Goal: Check status: Check status

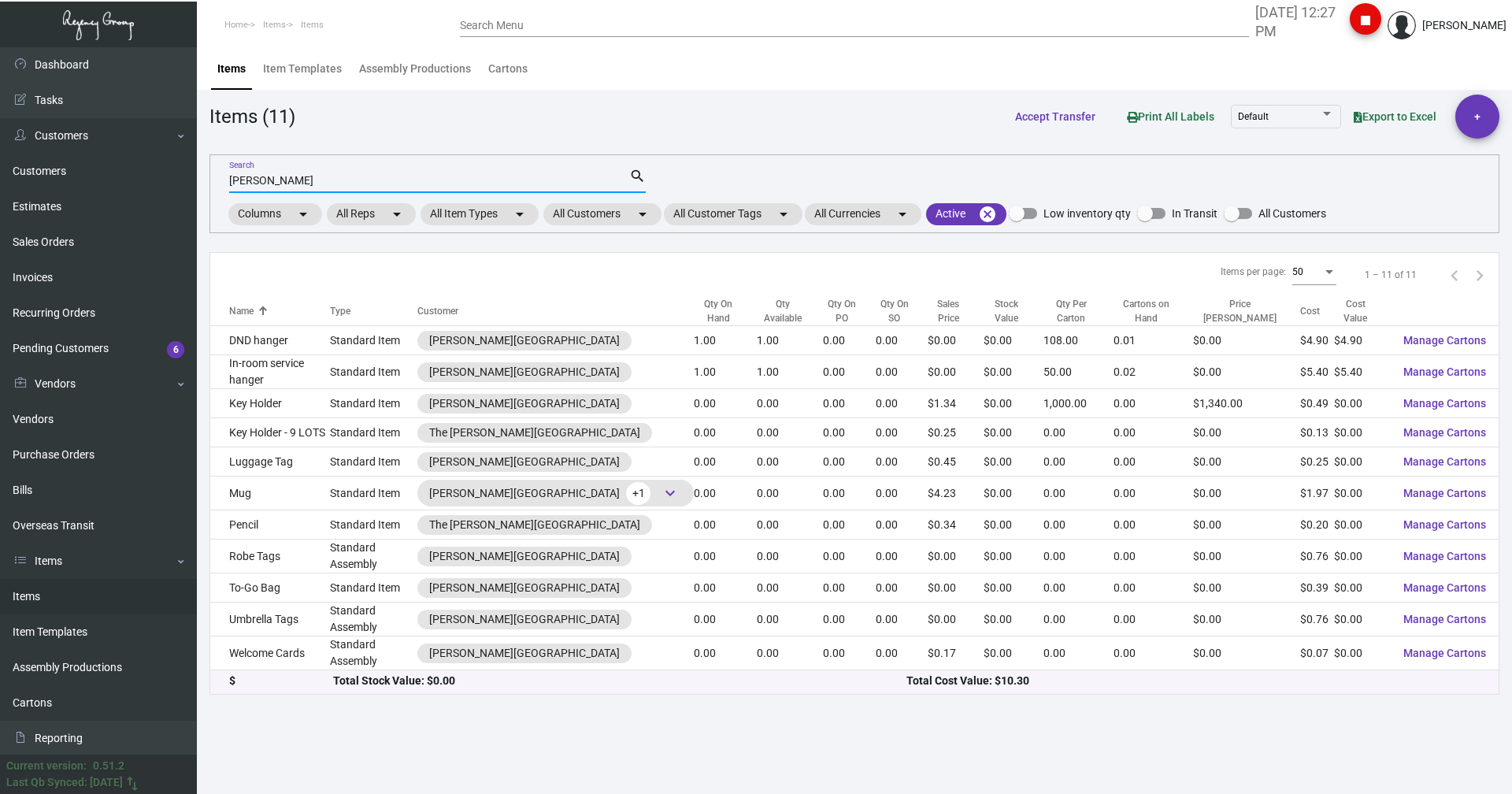
click at [276, 176] on input "[PERSON_NAME]" at bounding box center [429, 181] width 400 height 13
drag, startPoint x: 276, startPoint y: 176, endPoint x: 215, endPoint y: 196, distance: 64.2
click at [215, 196] on div "[PERSON_NAME] Search search Columns arrow_drop_down All Reps arrow_drop_down Al…" at bounding box center [854, 194] width 1290 height 79
type input "[PERSON_NAME] envelop"
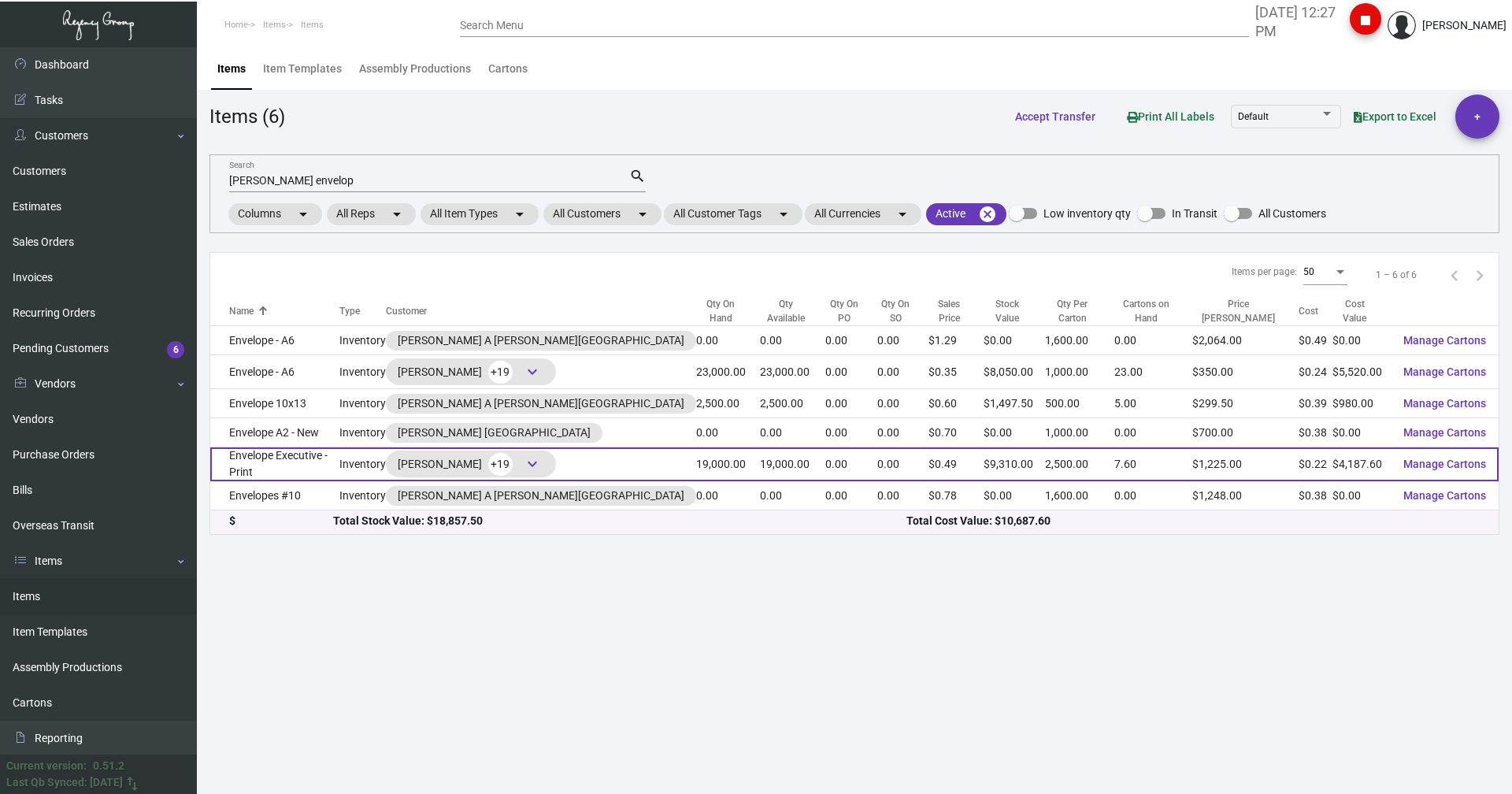
click at [260, 464] on td "Envelope Executive - Print" at bounding box center [274, 464] width 129 height 34
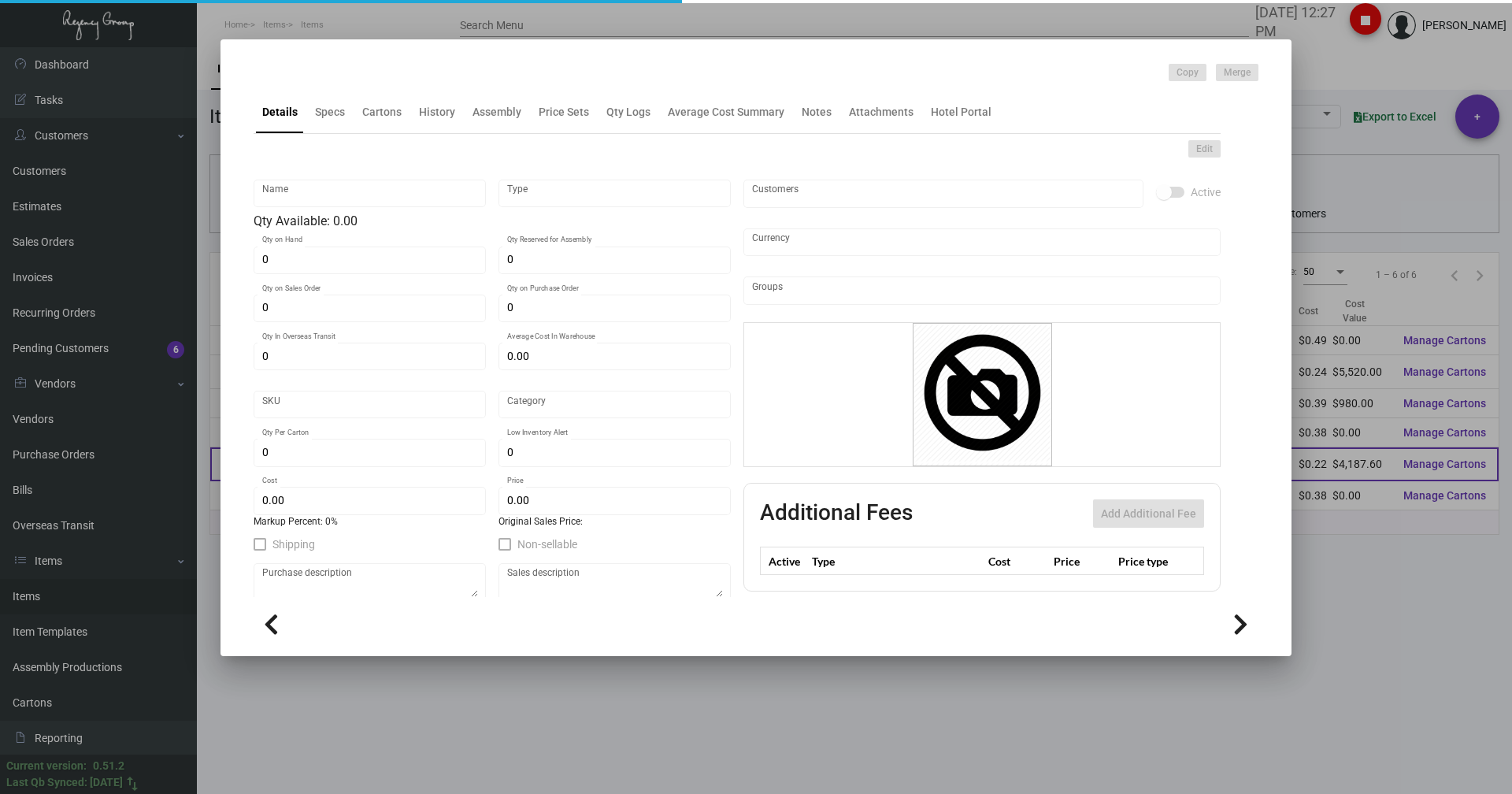
type input "Envelope Executive - Print"
type input "Inventory"
type input "19,000"
type input "$ 2.16"
type input "3118"
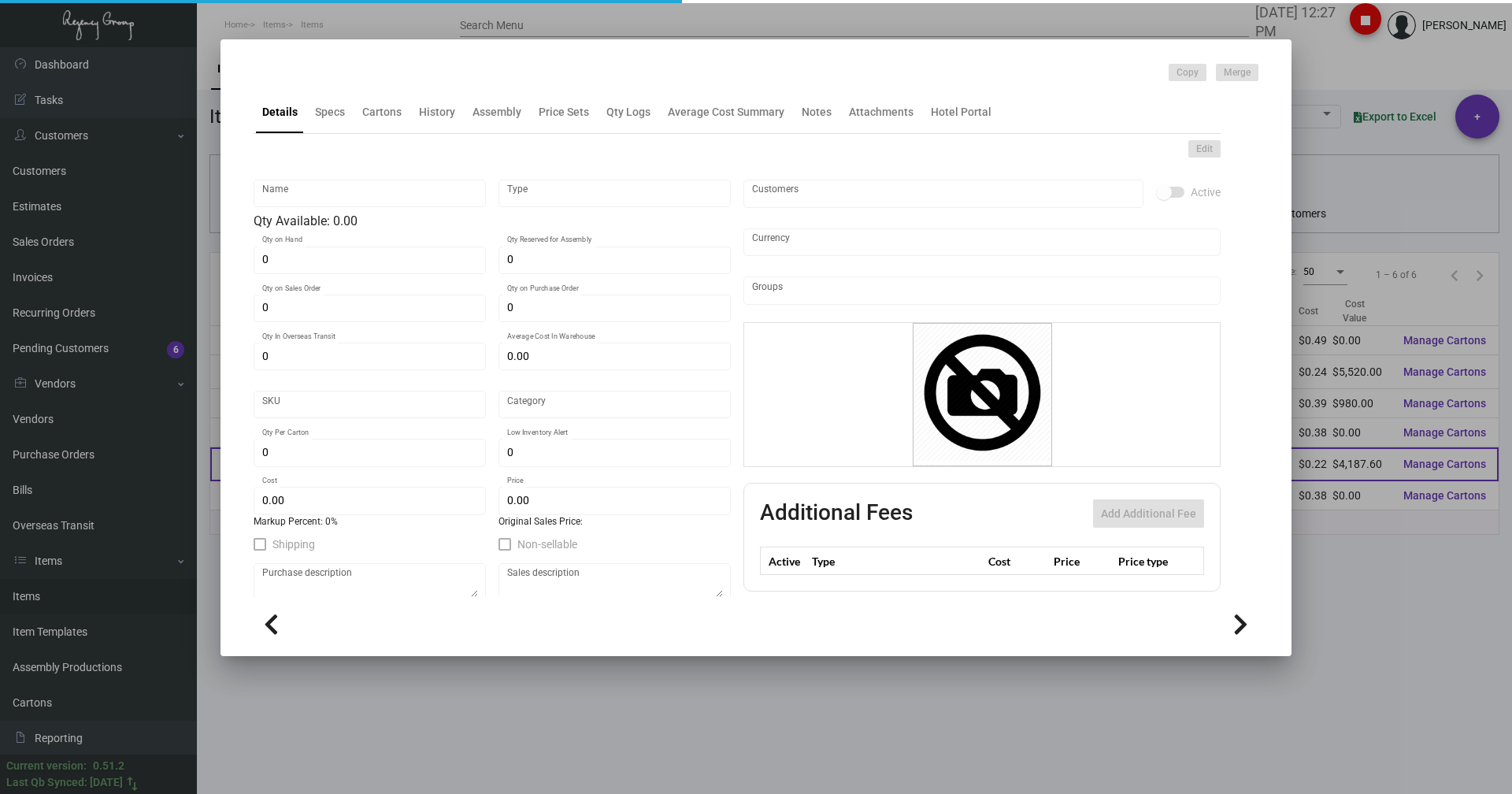
type input "Standard"
type input "2,500"
type input "8,000"
type input "$ 0.2204"
type input "$ 0.49"
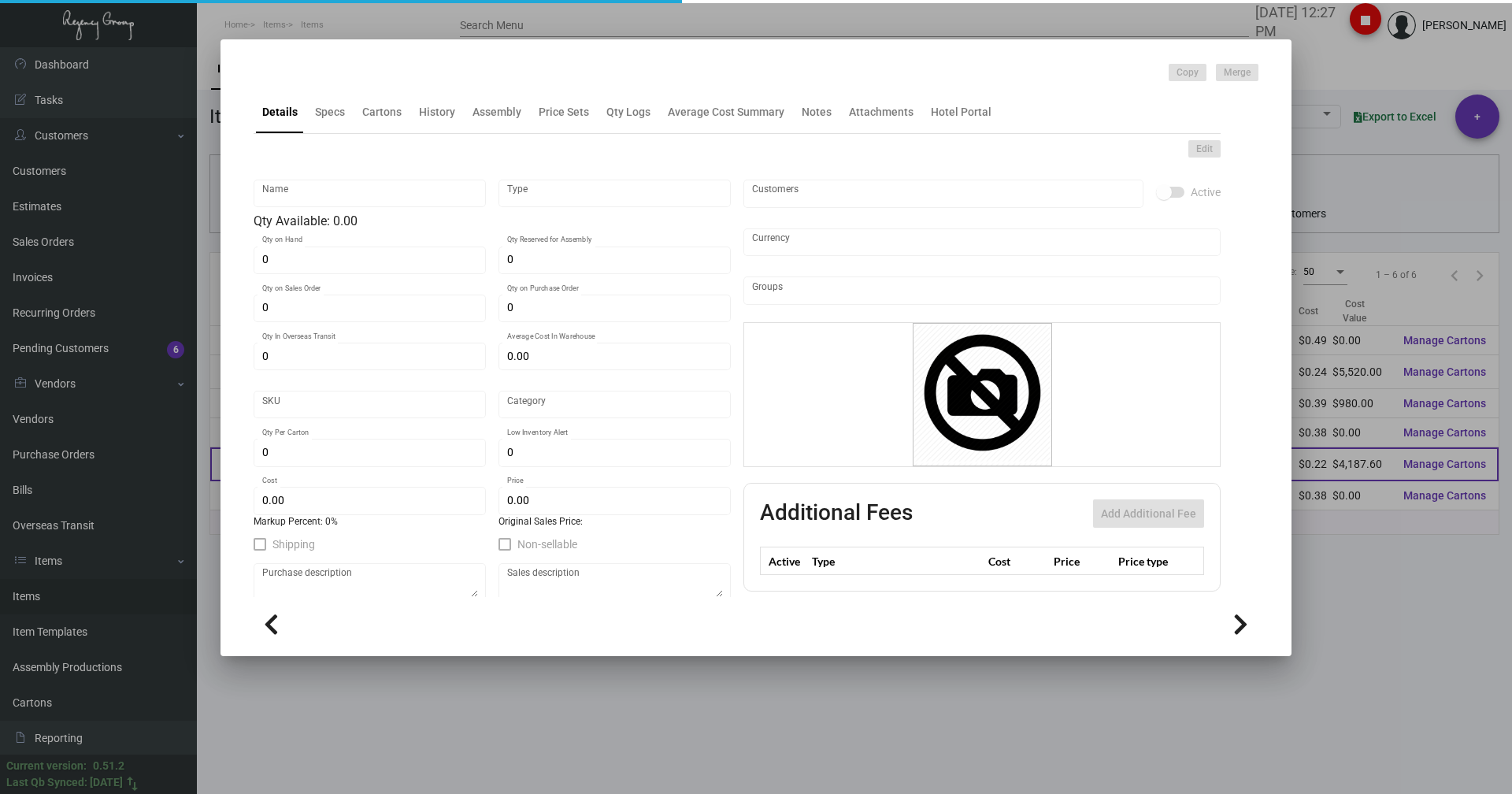
type textarea "Envelope #10: Size #10 Mohawk loop straw Antique vellum #80 text stock, square …"
checkbox input "true"
type input "United States Dollar $"
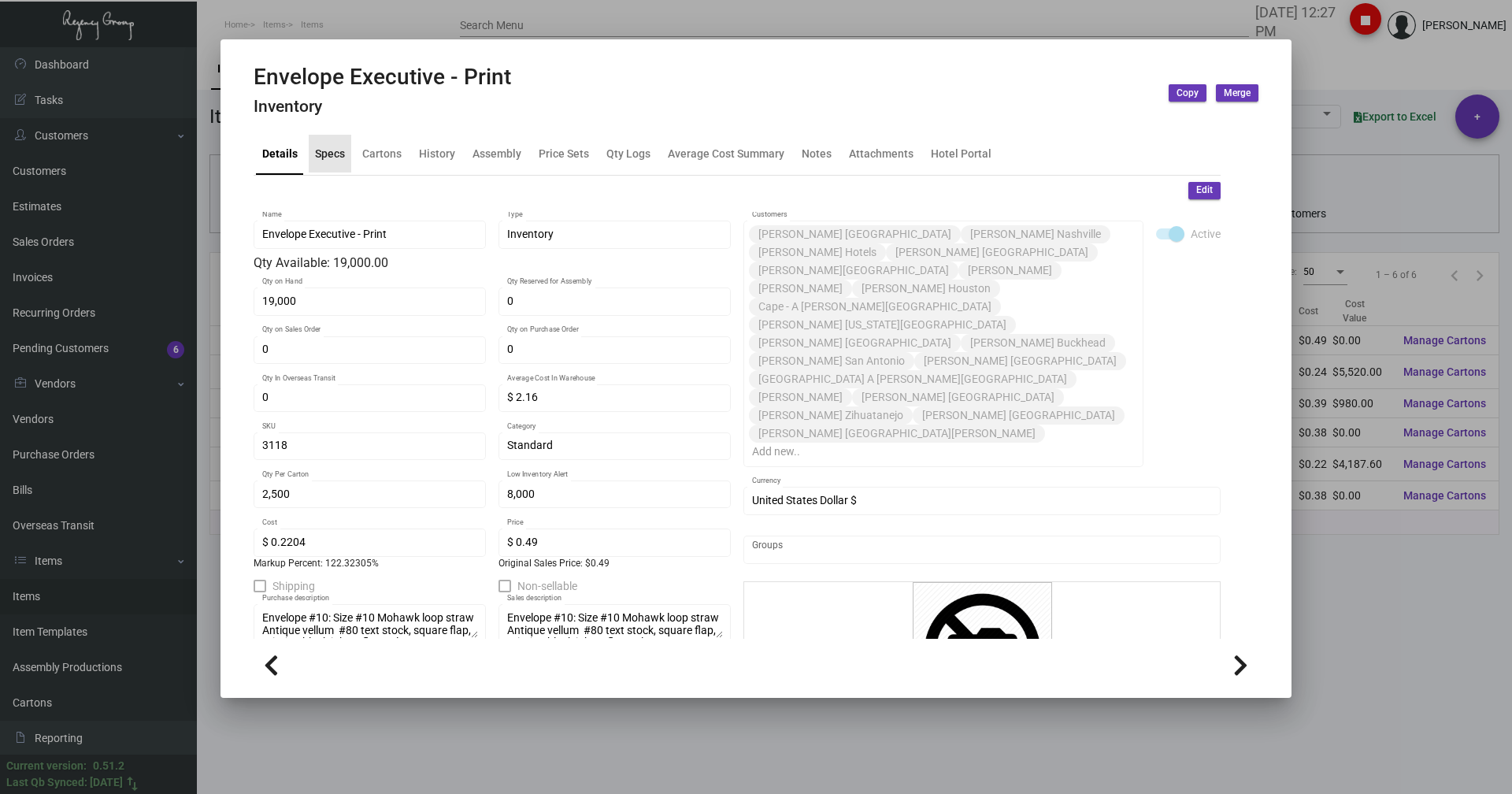
click at [322, 153] on div "Specs" at bounding box center [330, 154] width 30 height 16
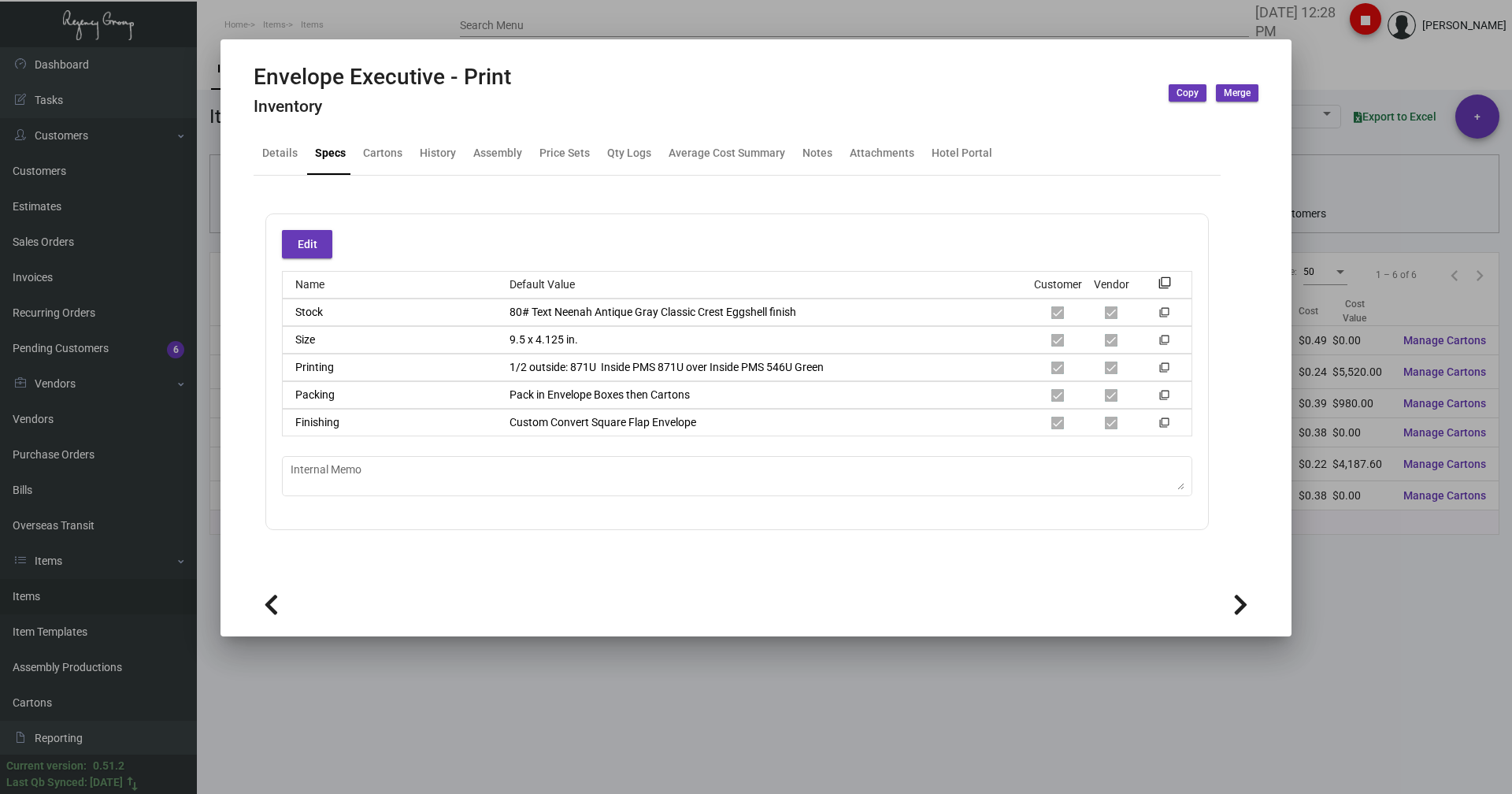
click at [1315, 66] on div at bounding box center [756, 397] width 1512 height 794
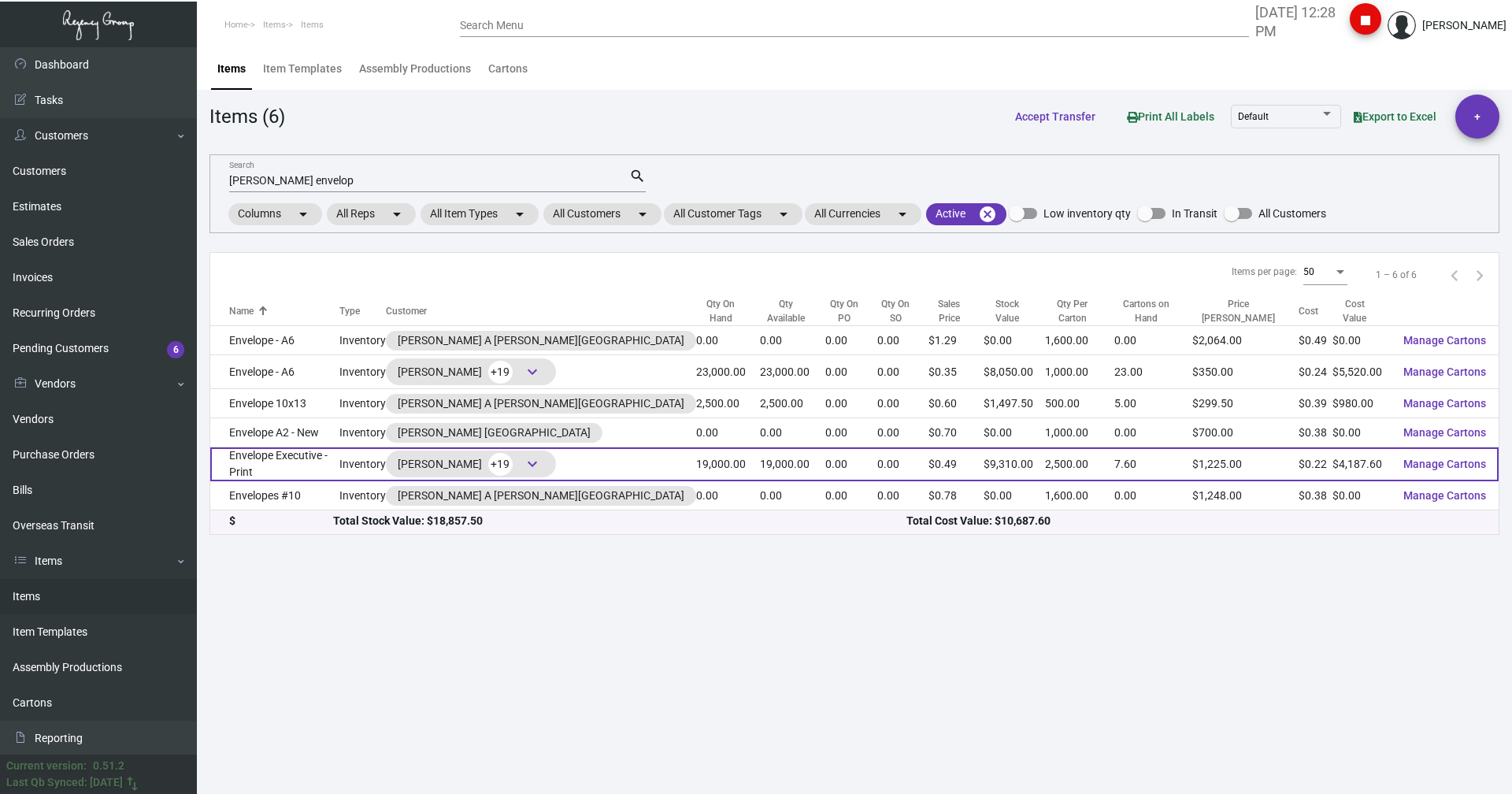
click at [312, 457] on td "Envelope Executive - Print" at bounding box center [274, 464] width 129 height 34
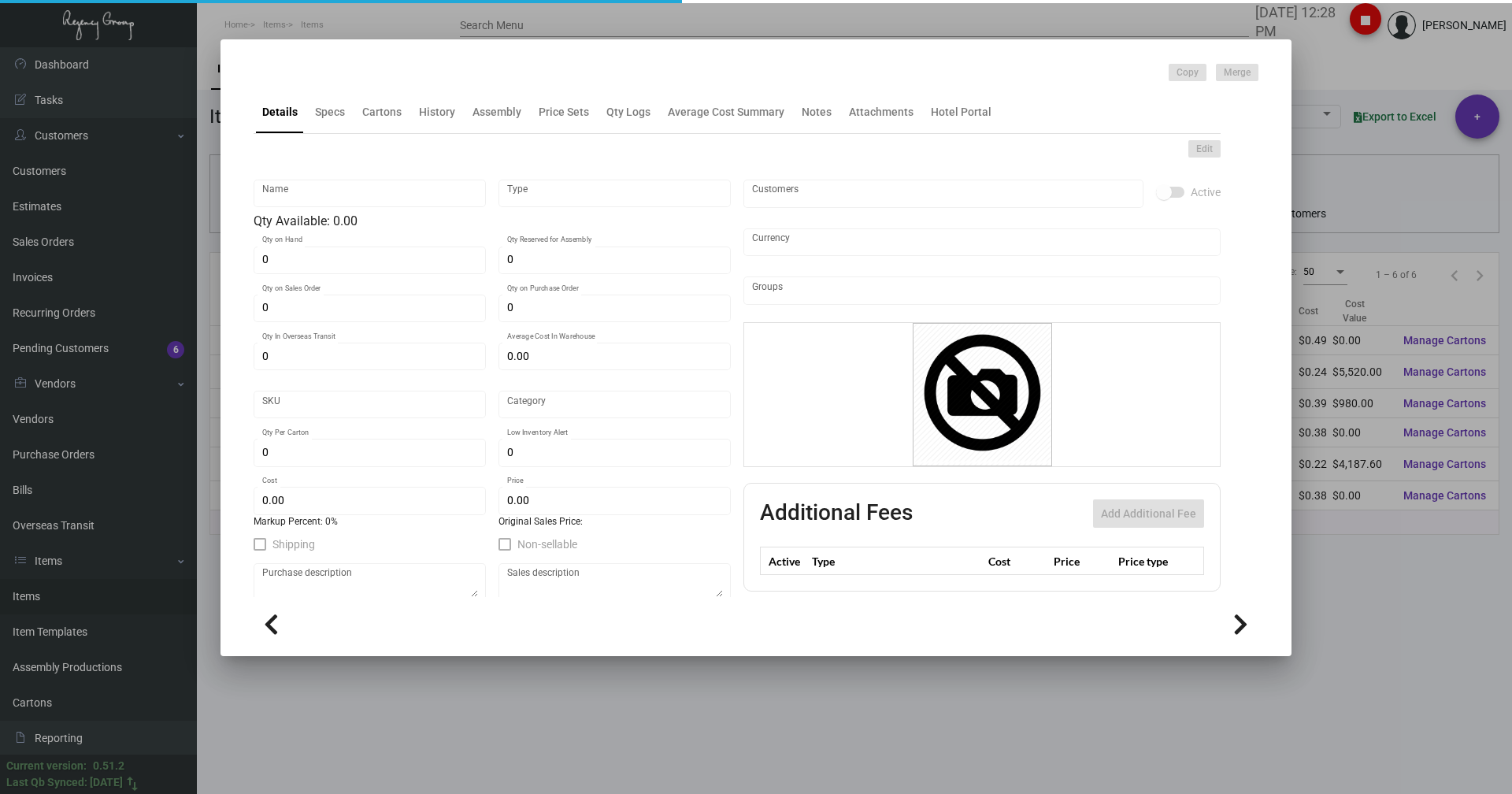
type input "Envelope Executive - Print"
type input "Inventory"
type input "19,000"
type input "$ 2.16"
type input "3118"
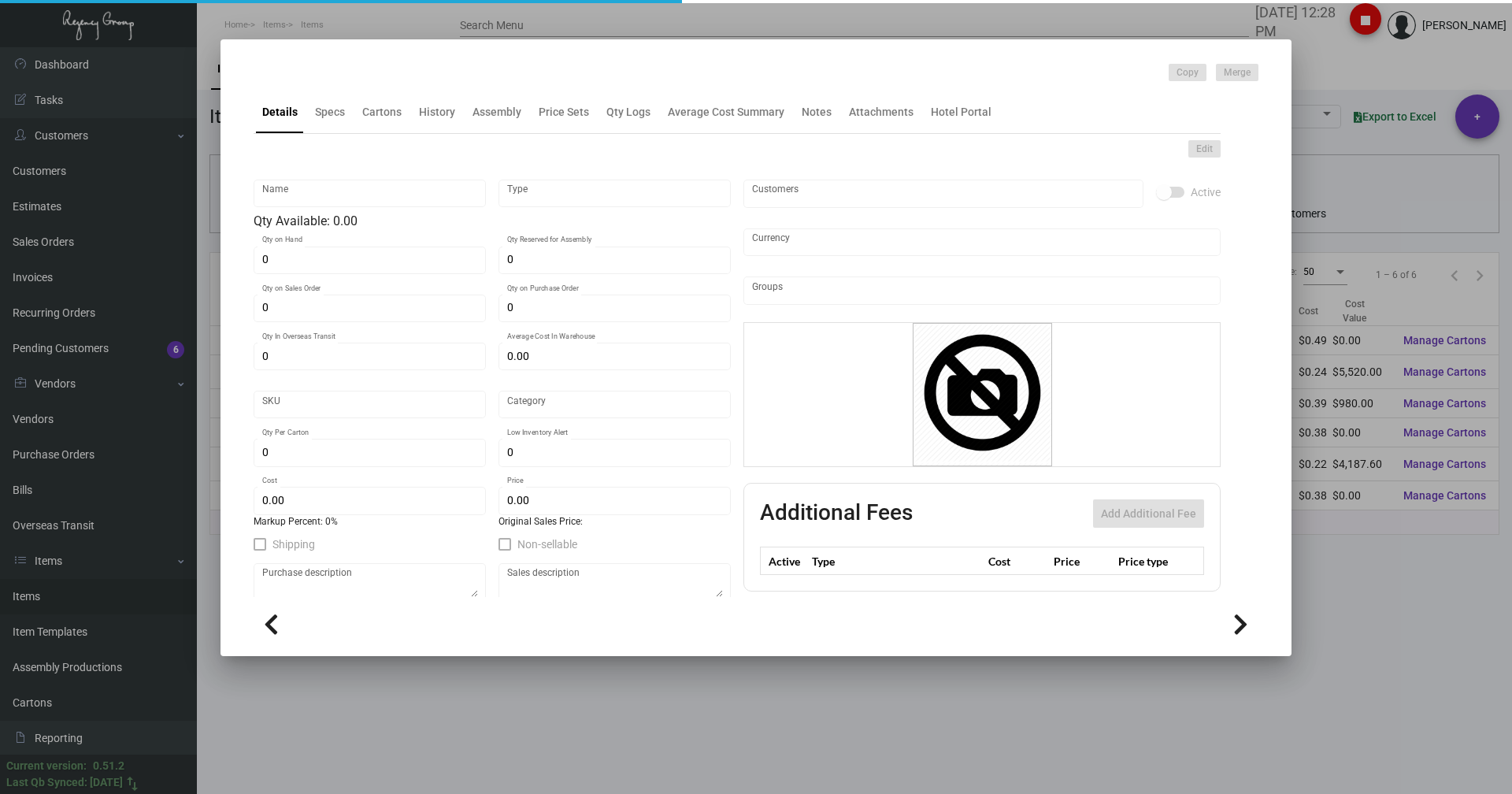
type input "Standard"
type input "2,500"
type input "8,000"
type input "$ 0.2204"
type input "$ 0.49"
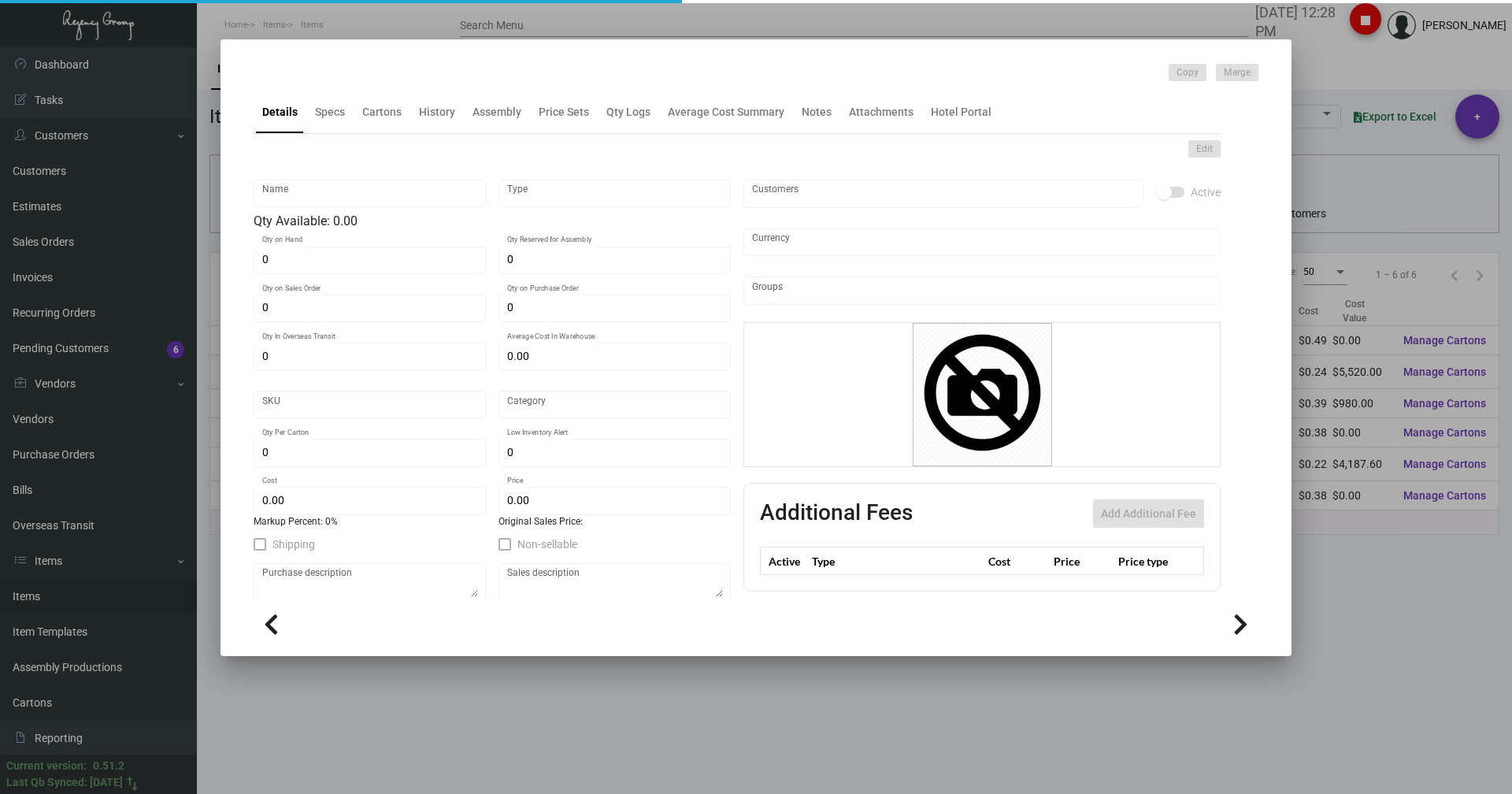
type textarea "Envelope #10: Size #10 Mohawk loop straw Antique vellum #80 text stock, square …"
checkbox input "true"
type input "United States Dollar $"
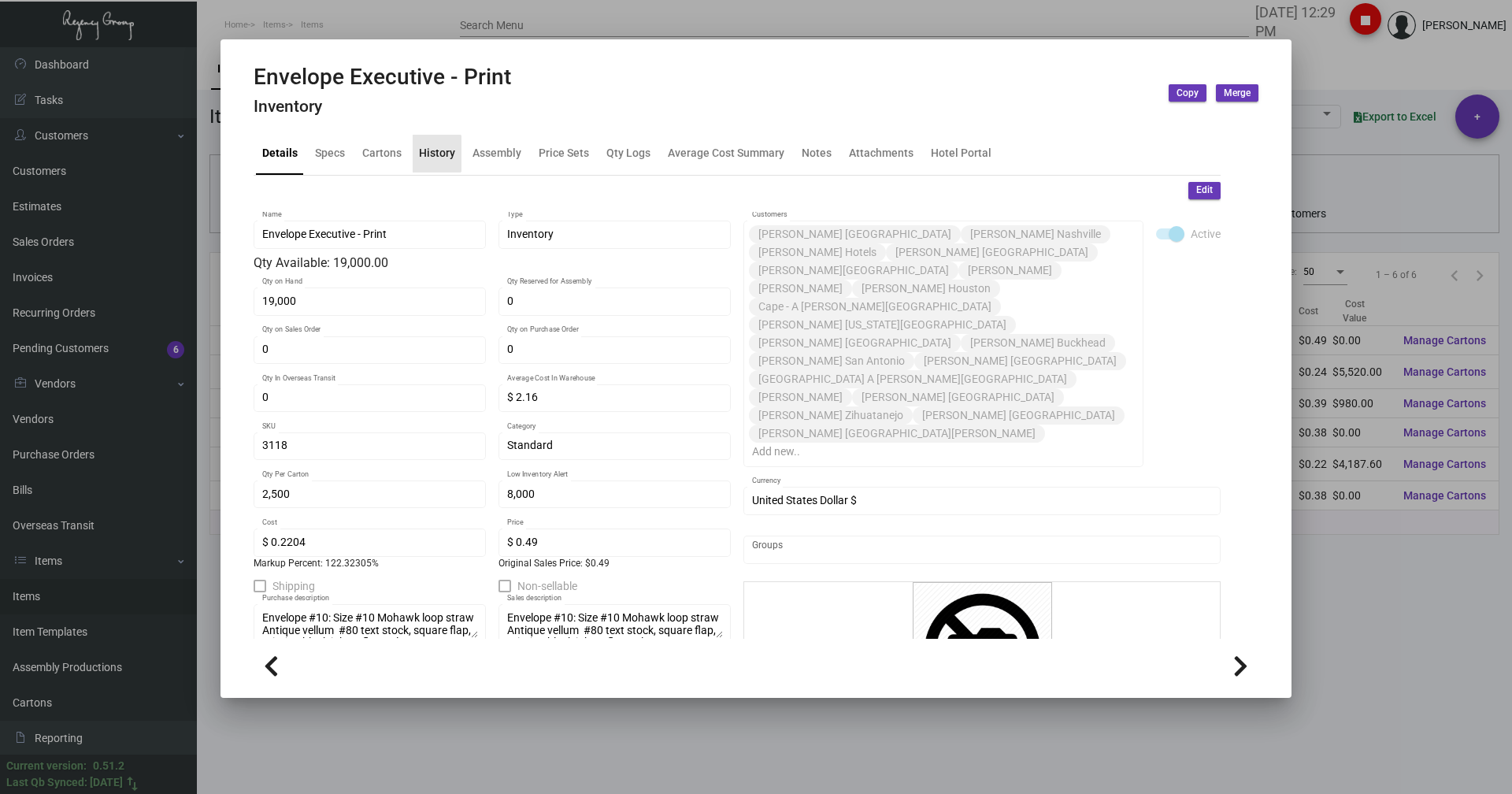
click at [429, 154] on div "History" at bounding box center [438, 154] width 37 height 16
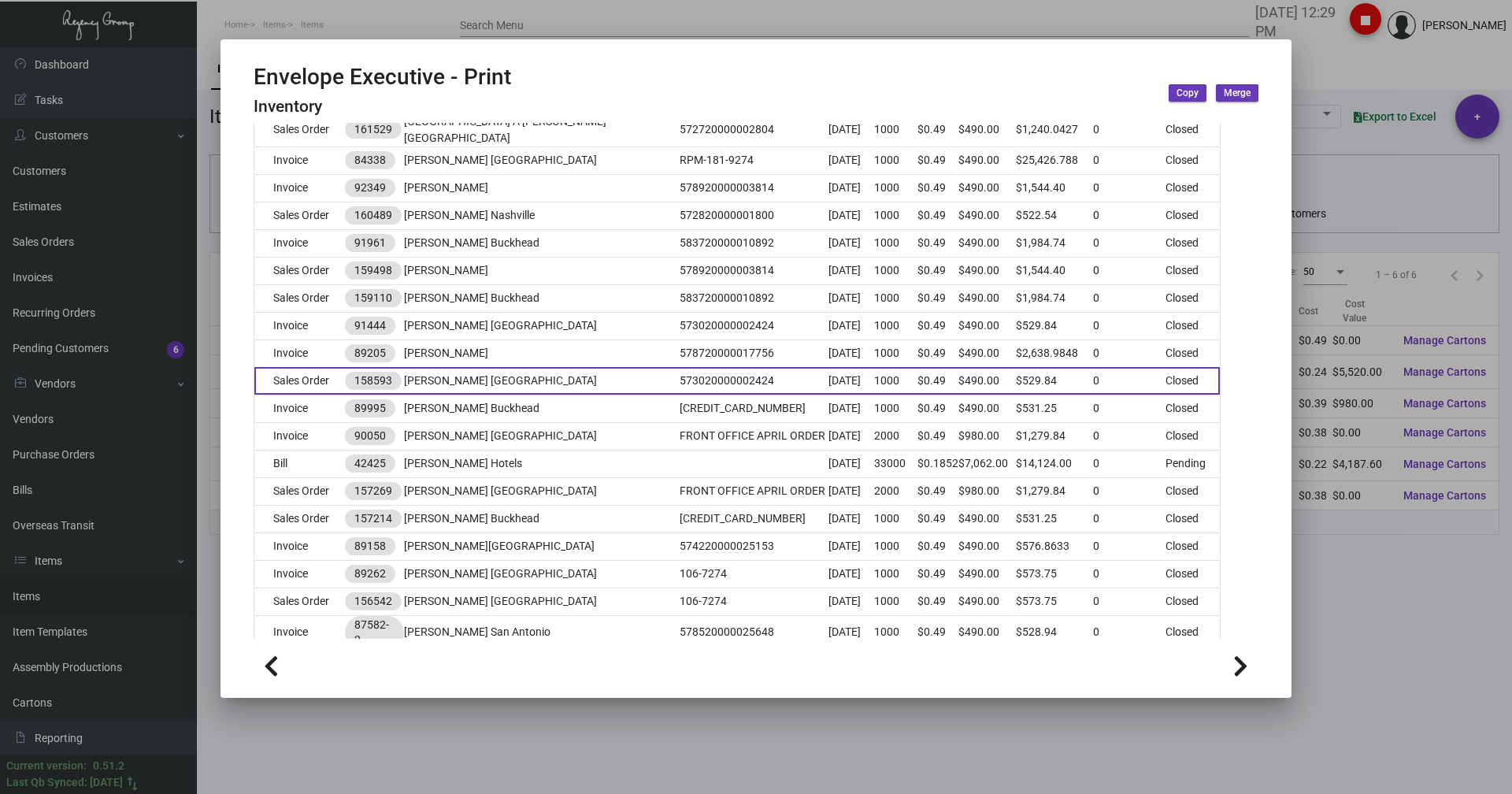
scroll to position [630, 0]
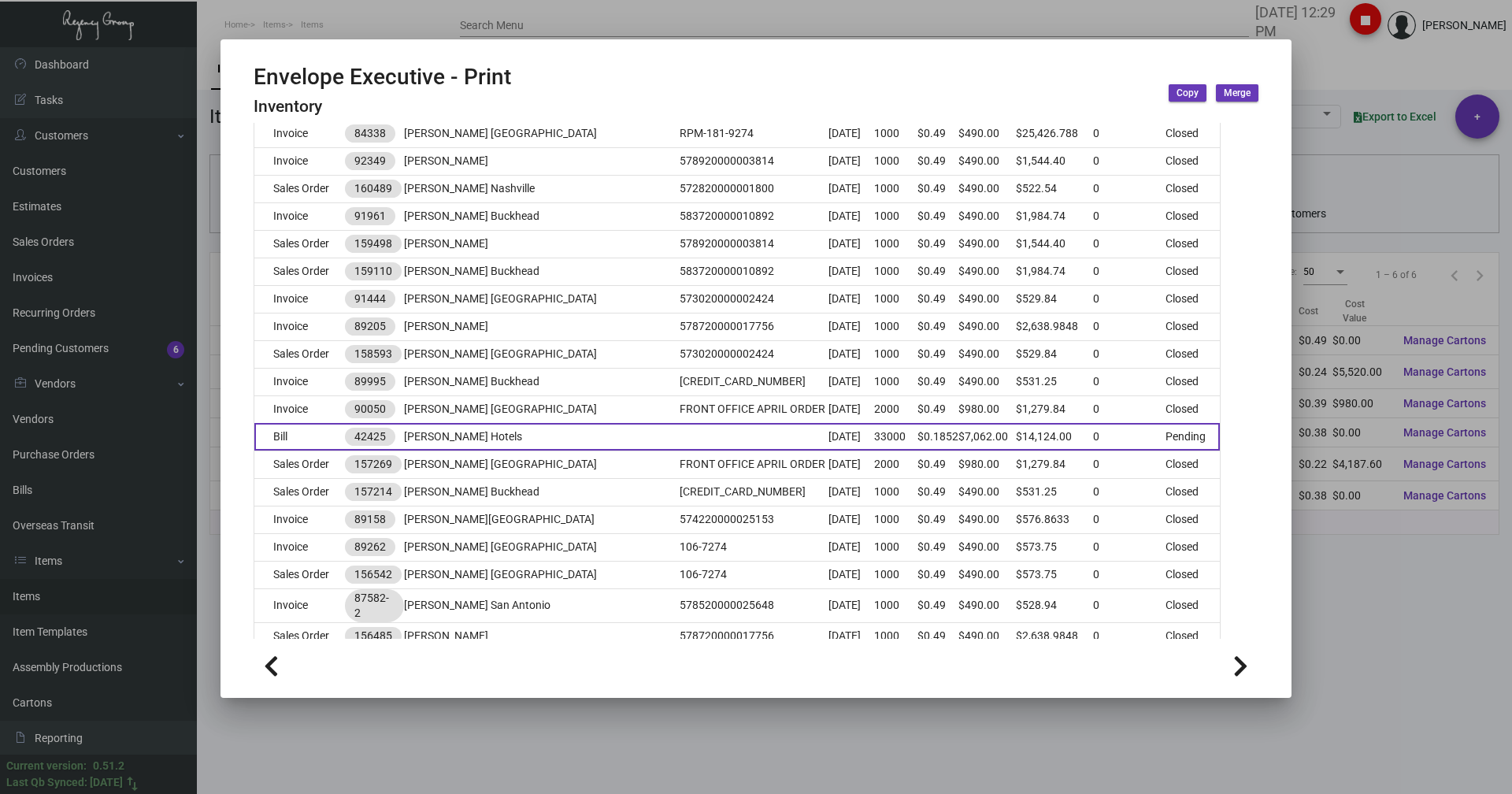
click at [317, 423] on td "Bill" at bounding box center [299, 437] width 90 height 27
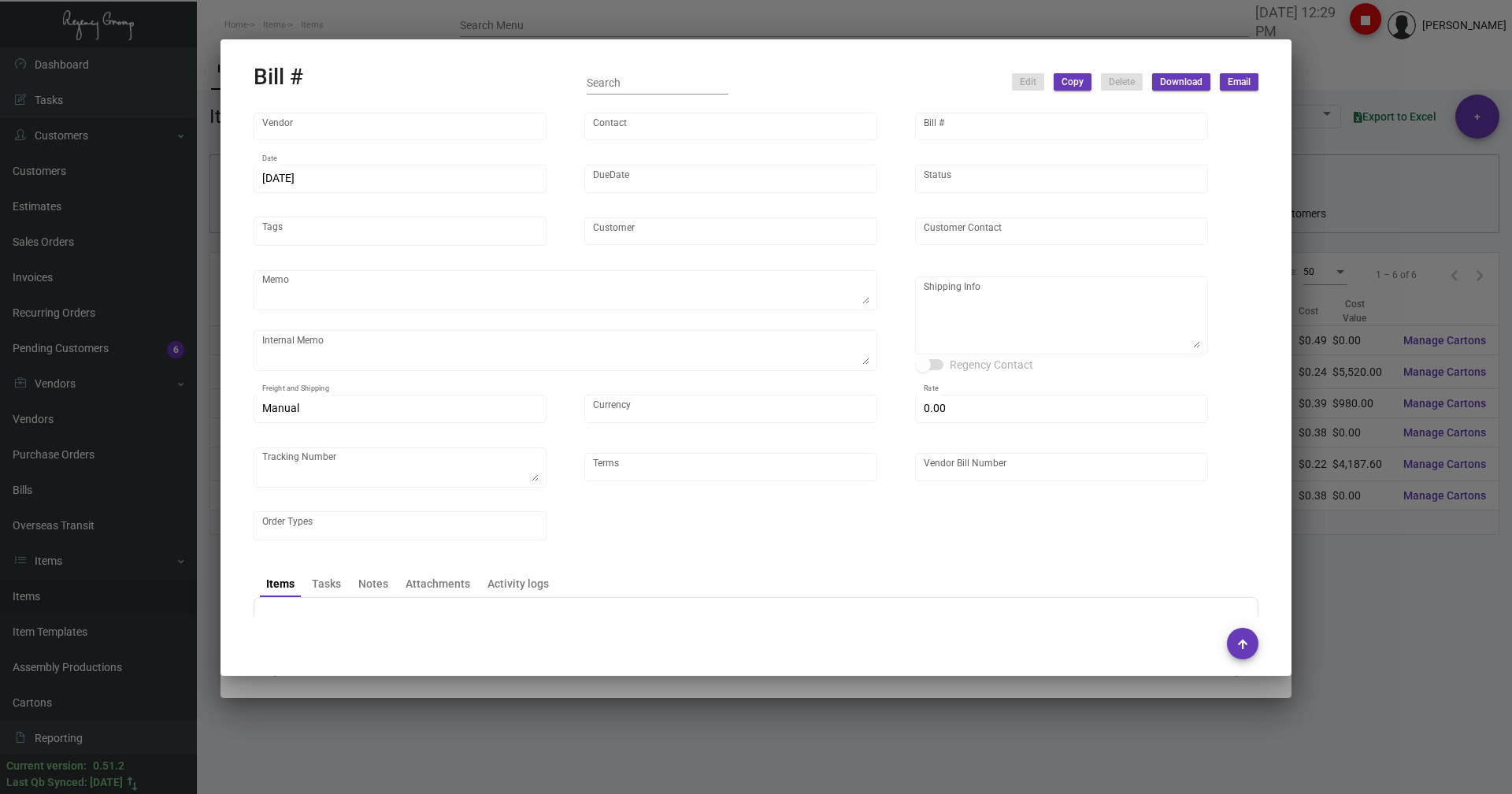
type input "Fey Printing"
type input "[PERSON_NAME]"
type input "42425"
type input "[DATE]"
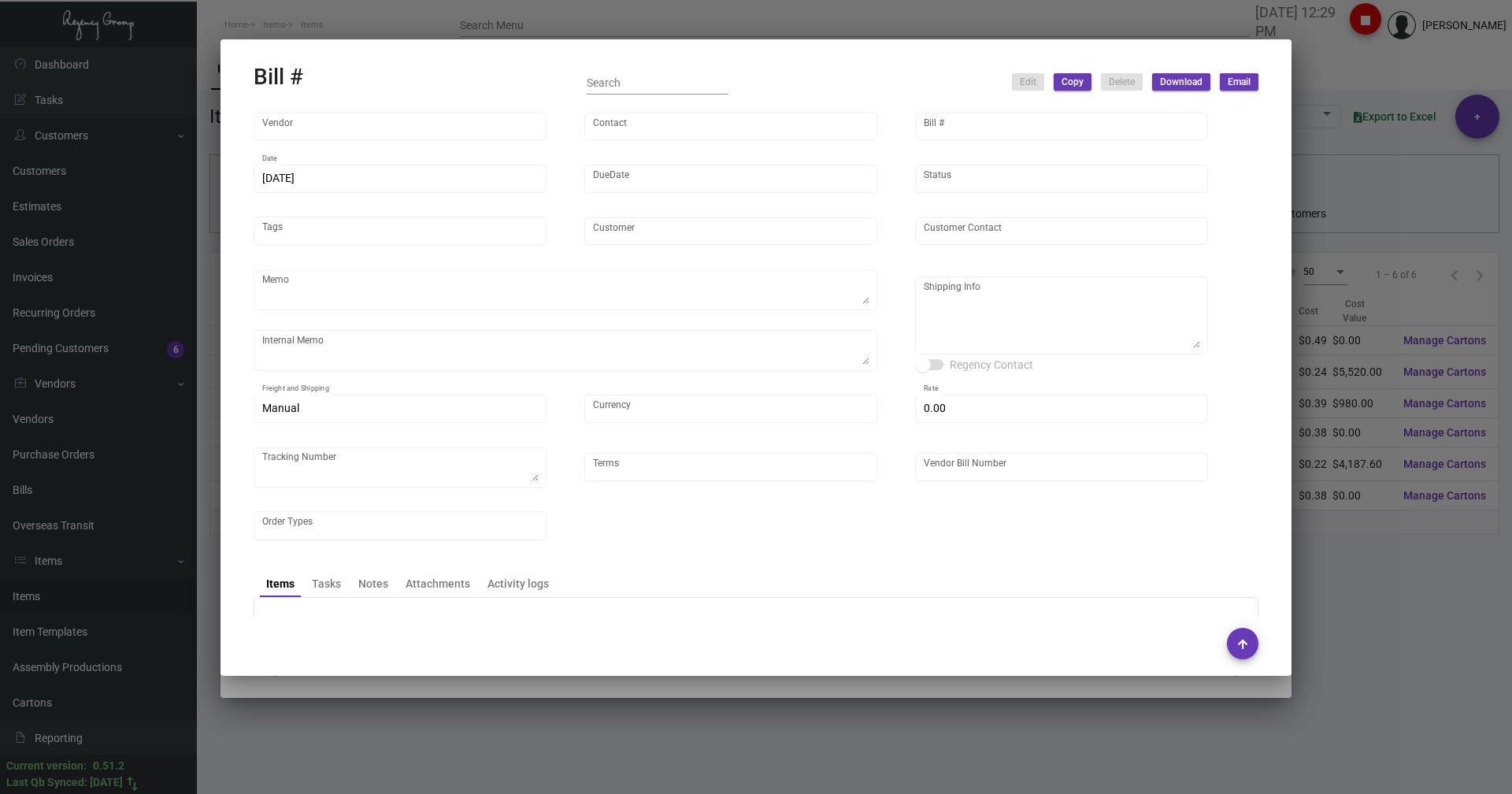
type input "[PERSON_NAME] Hotels"
type input "C/O Hyatt Hotels"
type textarea "Please contact SH@theregencygroup to schedule shipping"
type textarea "2/13 - 3 PALLETS SHIFL/[PERSON_NAME] TRANS - 485978741 - $655.00 [DATE] Shipped…"
type textarea "[PERSON_NAME] Hotels - C/O Hyatt Hotels [STREET_ADDRESS]"
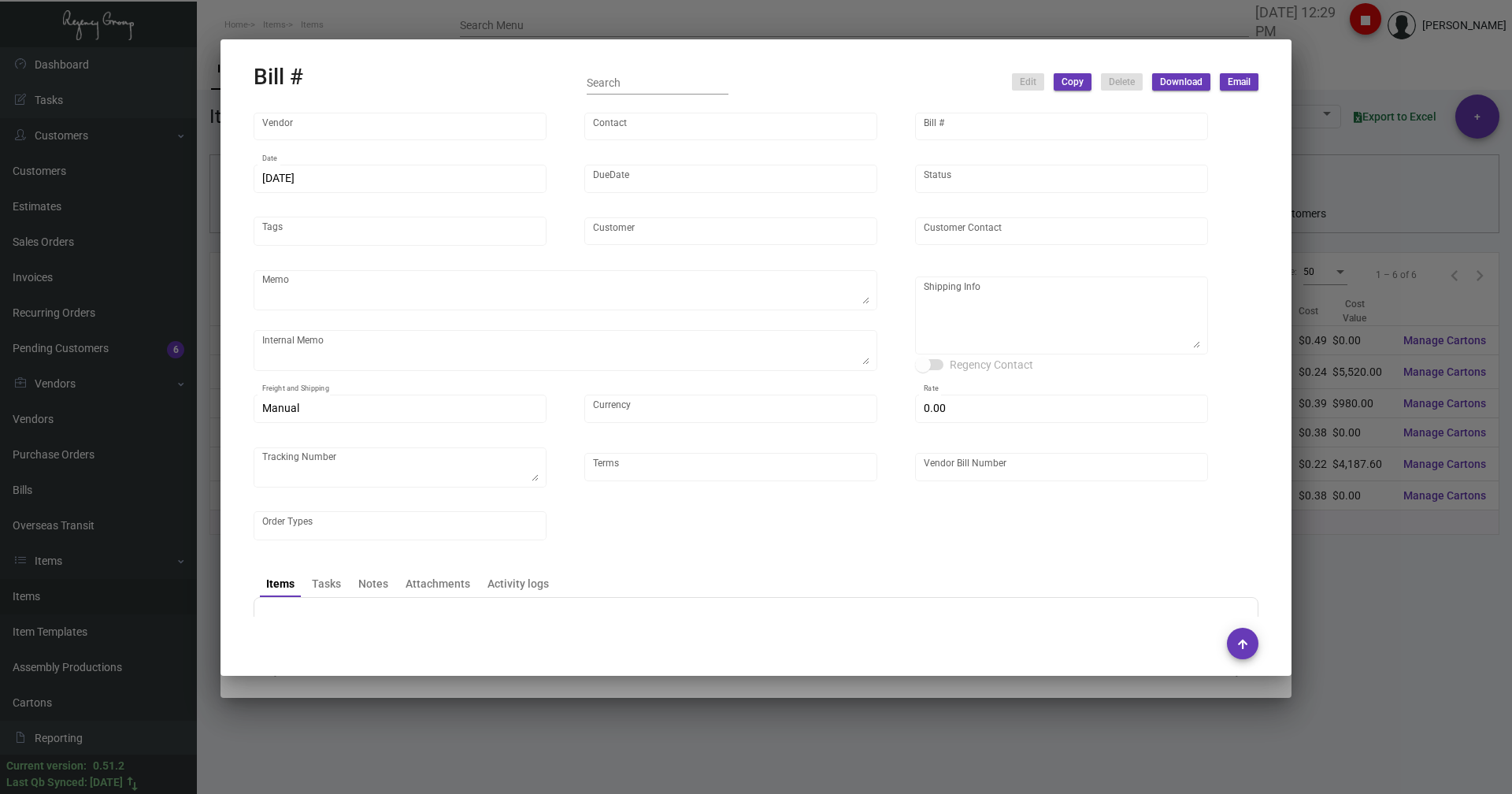
type input "United States Dollar $"
type input "$ 0.00"
type input "Net 30"
type input "11974"
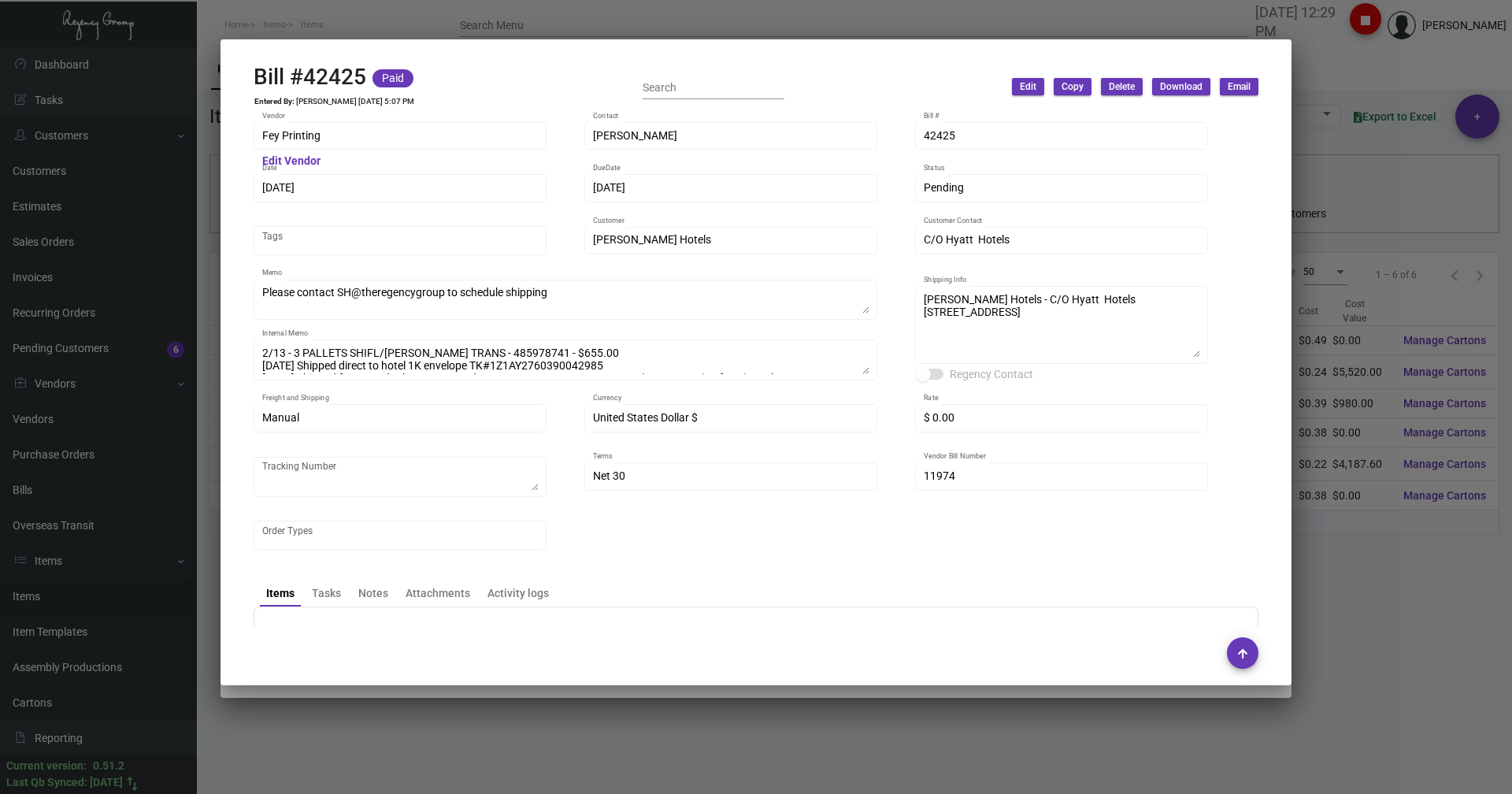
click at [276, 30] on div at bounding box center [756, 397] width 1512 height 794
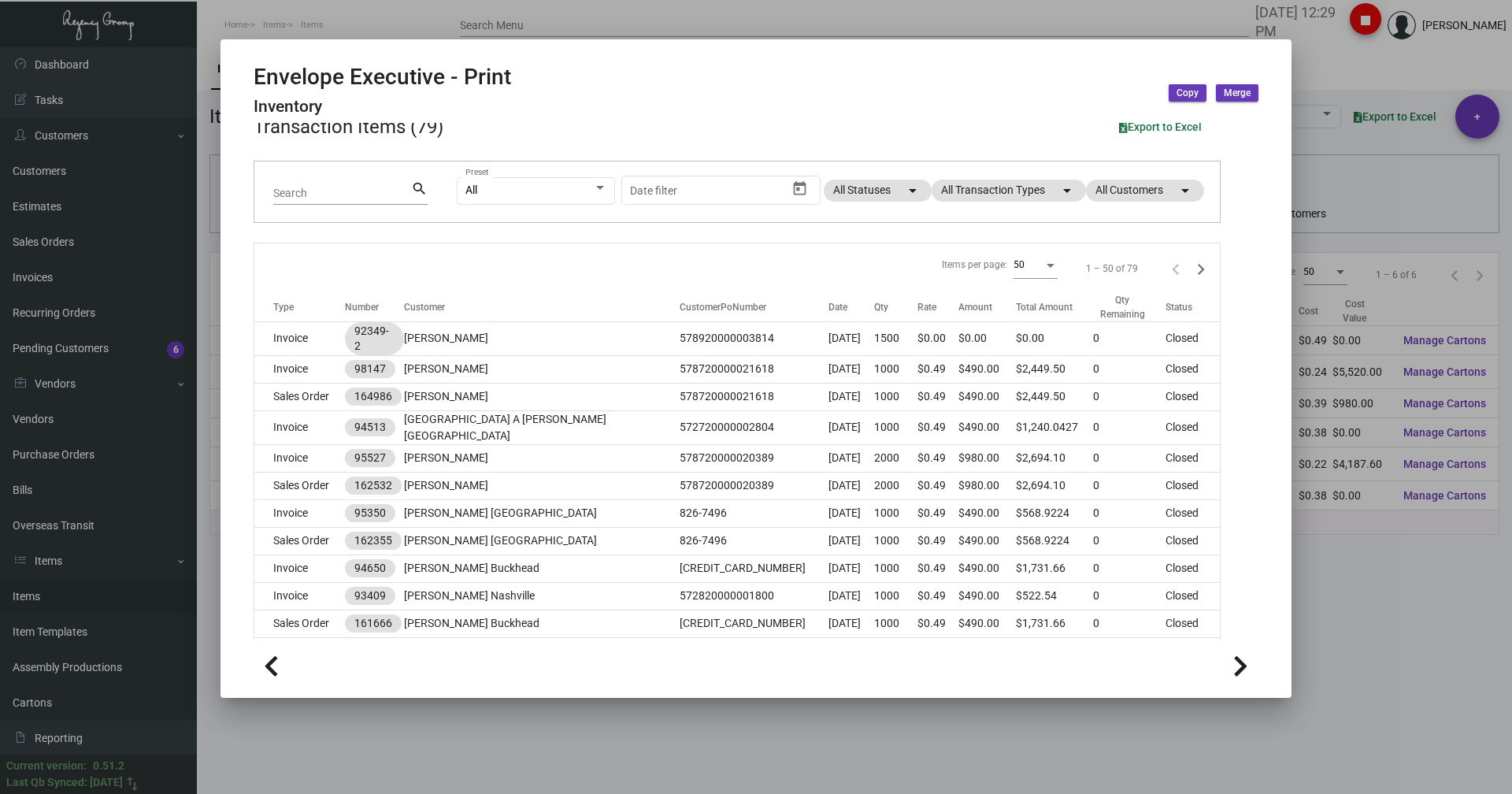
scroll to position [0, 0]
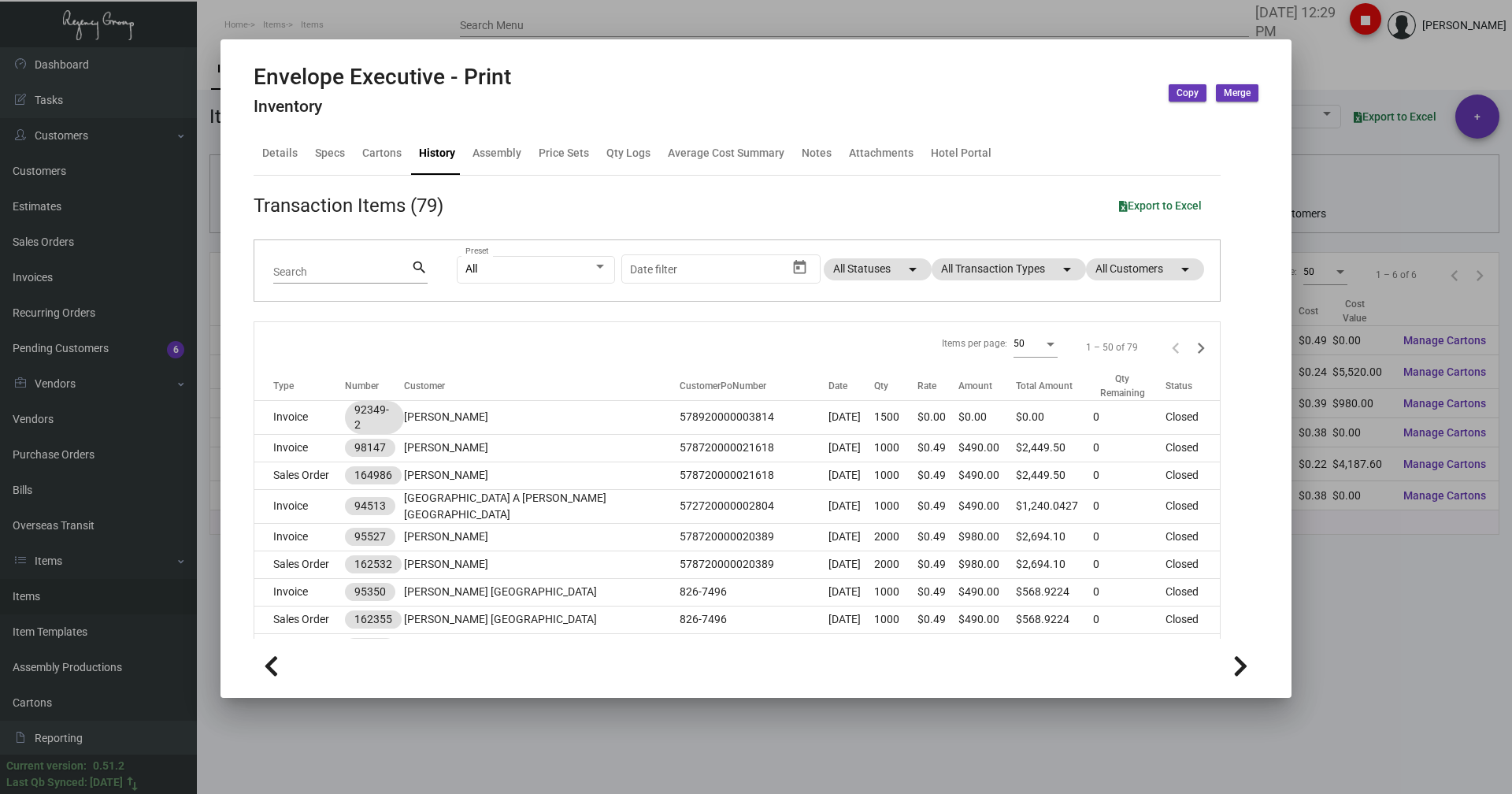
click at [380, 31] on div at bounding box center [756, 397] width 1512 height 794
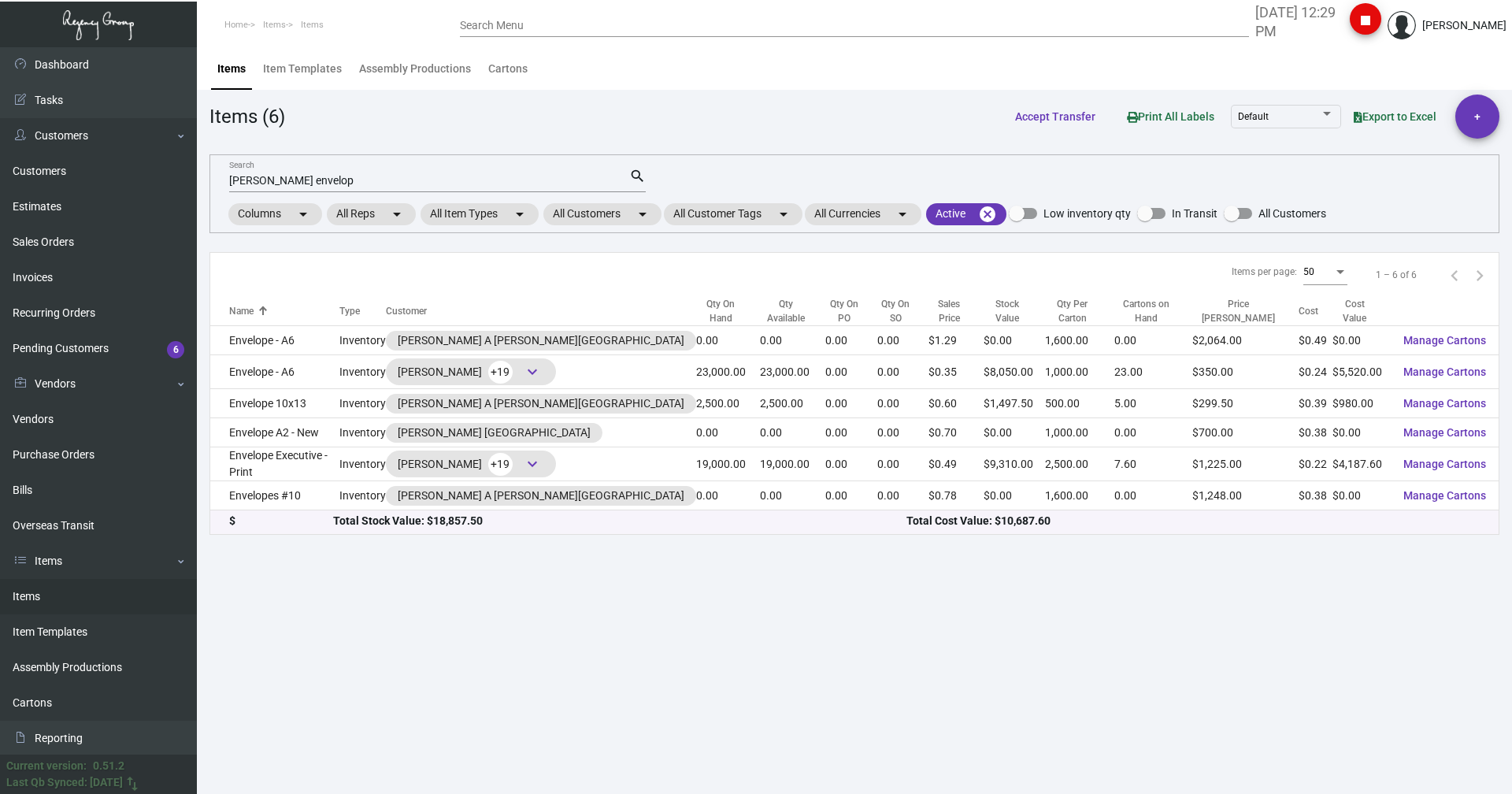
click at [333, 185] on input "[PERSON_NAME] envelop" at bounding box center [429, 181] width 400 height 13
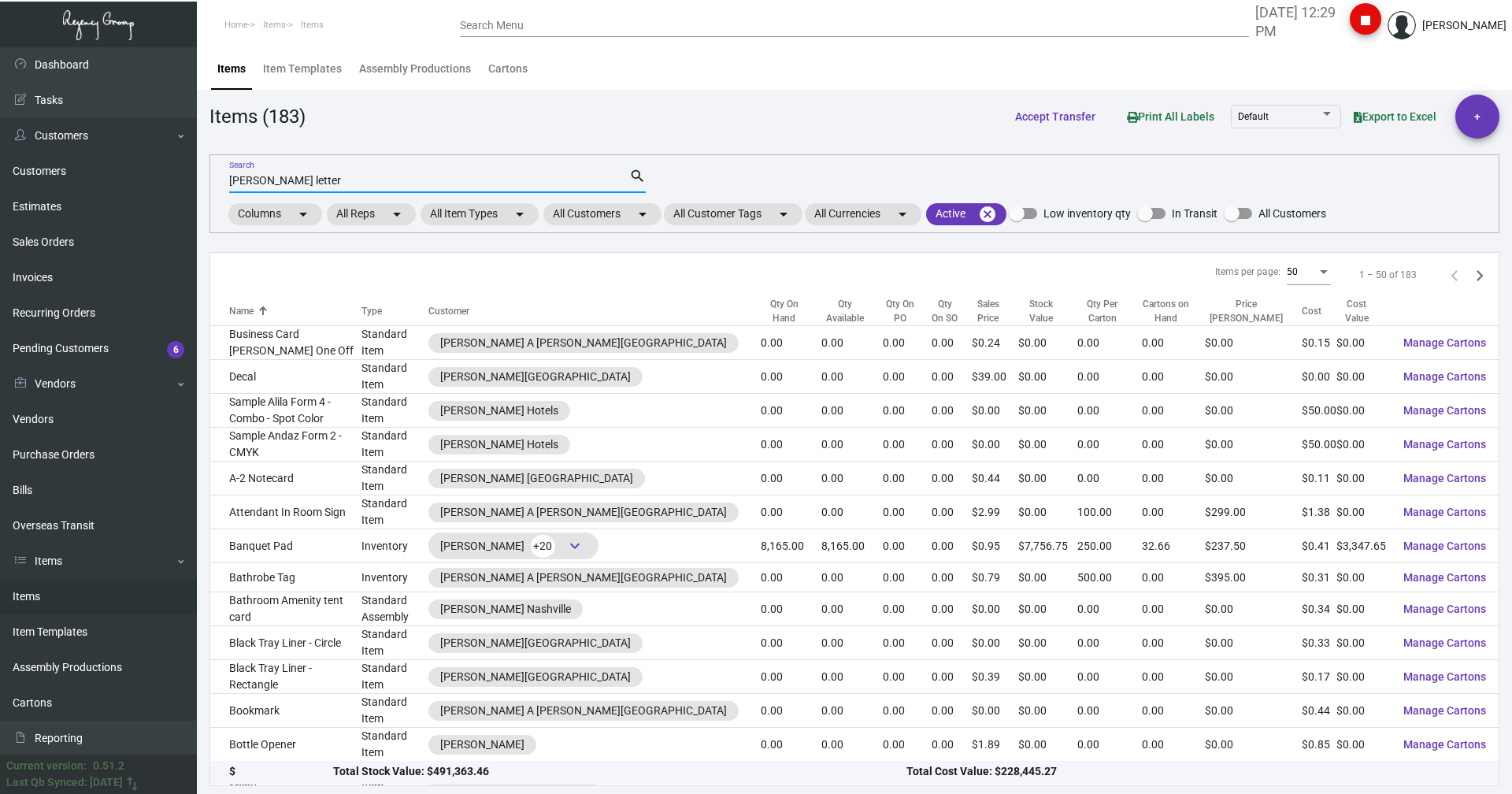
type input "[PERSON_NAME] letter"
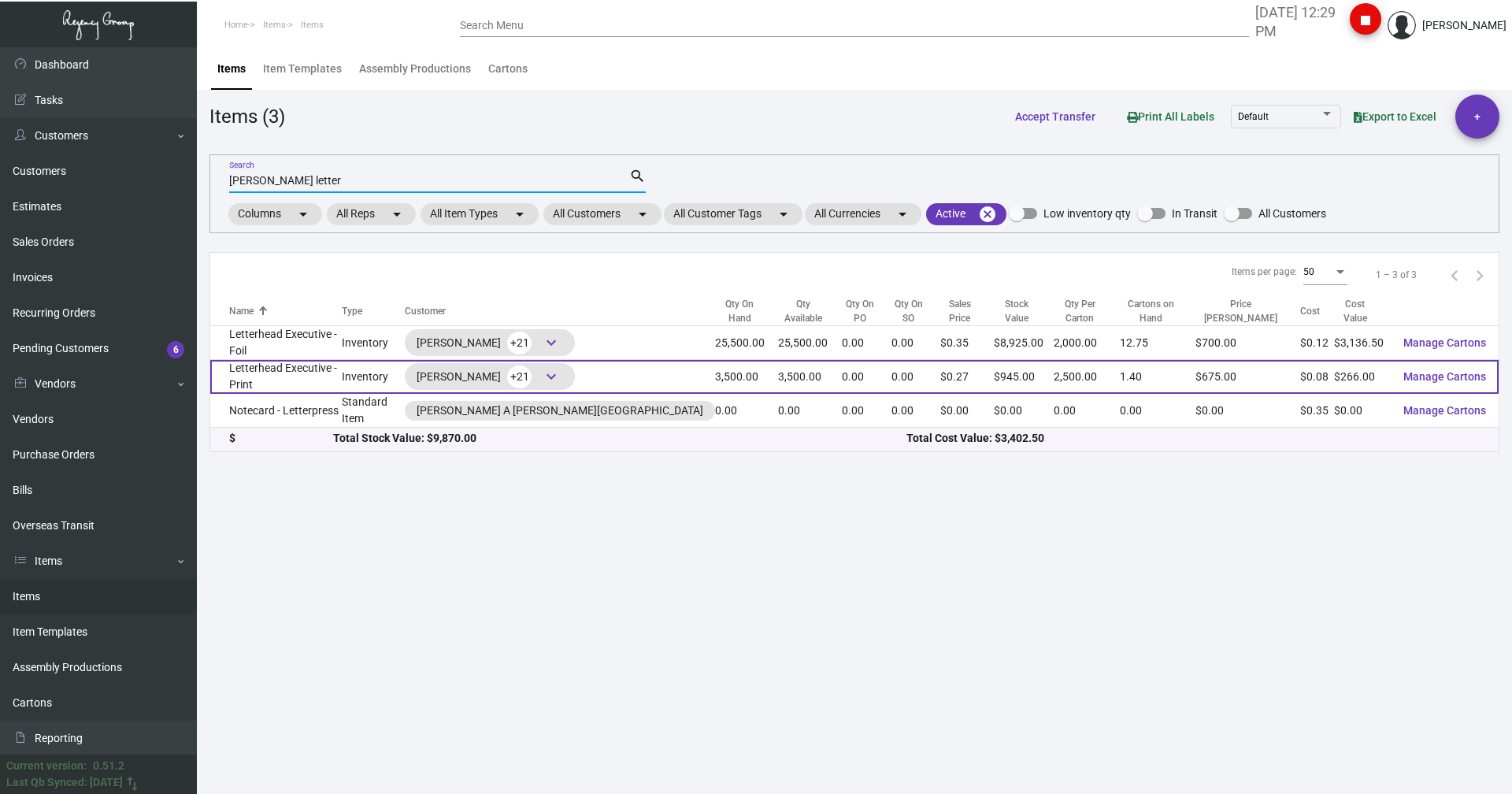
click at [260, 376] on td "Letterhead Executive - Print" at bounding box center [276, 376] width 132 height 34
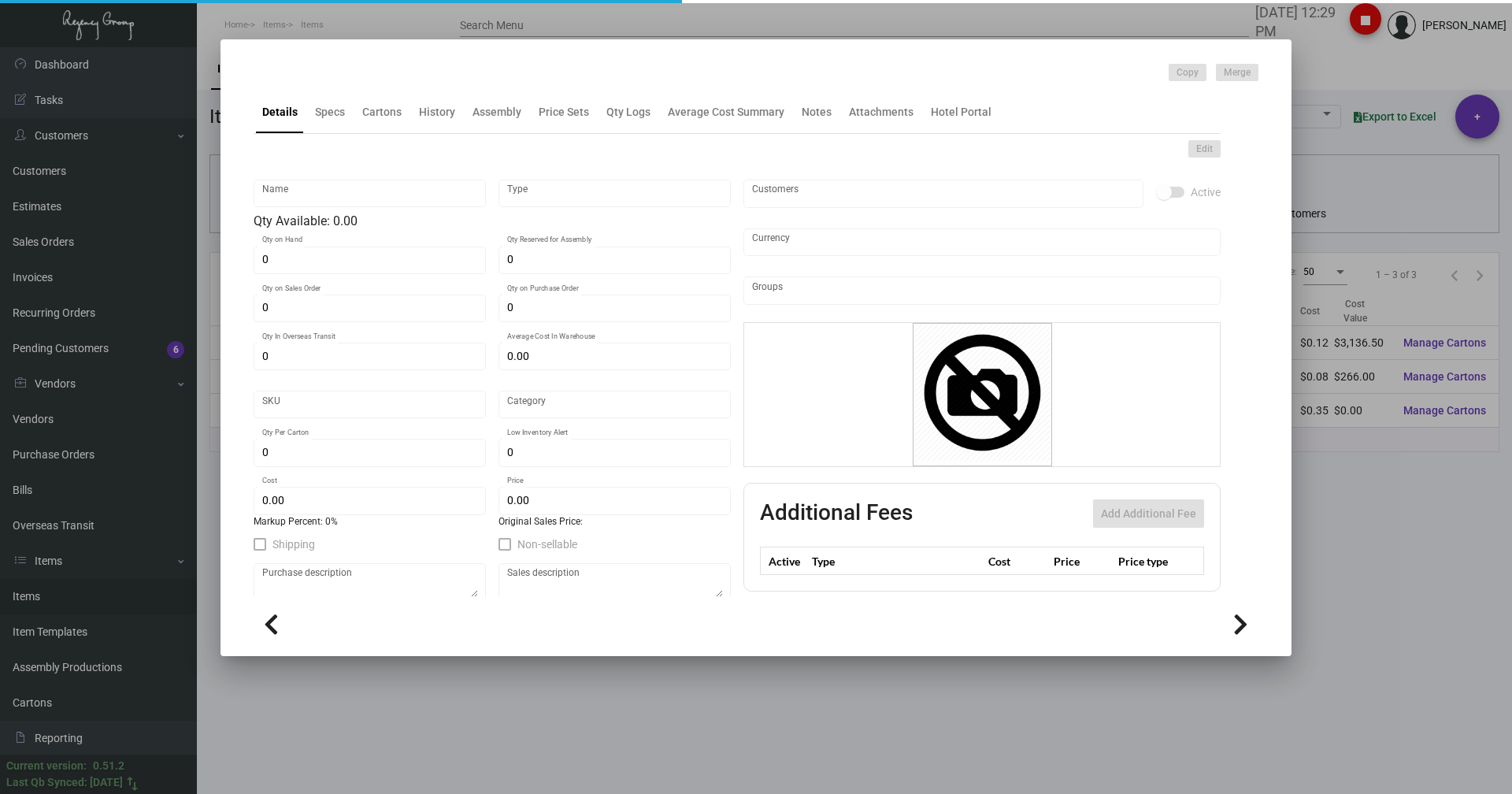
type input "Letterhead Executive - Print"
type input "Inventory"
type input "3,500"
type input "$ 0.32933"
type input "3129"
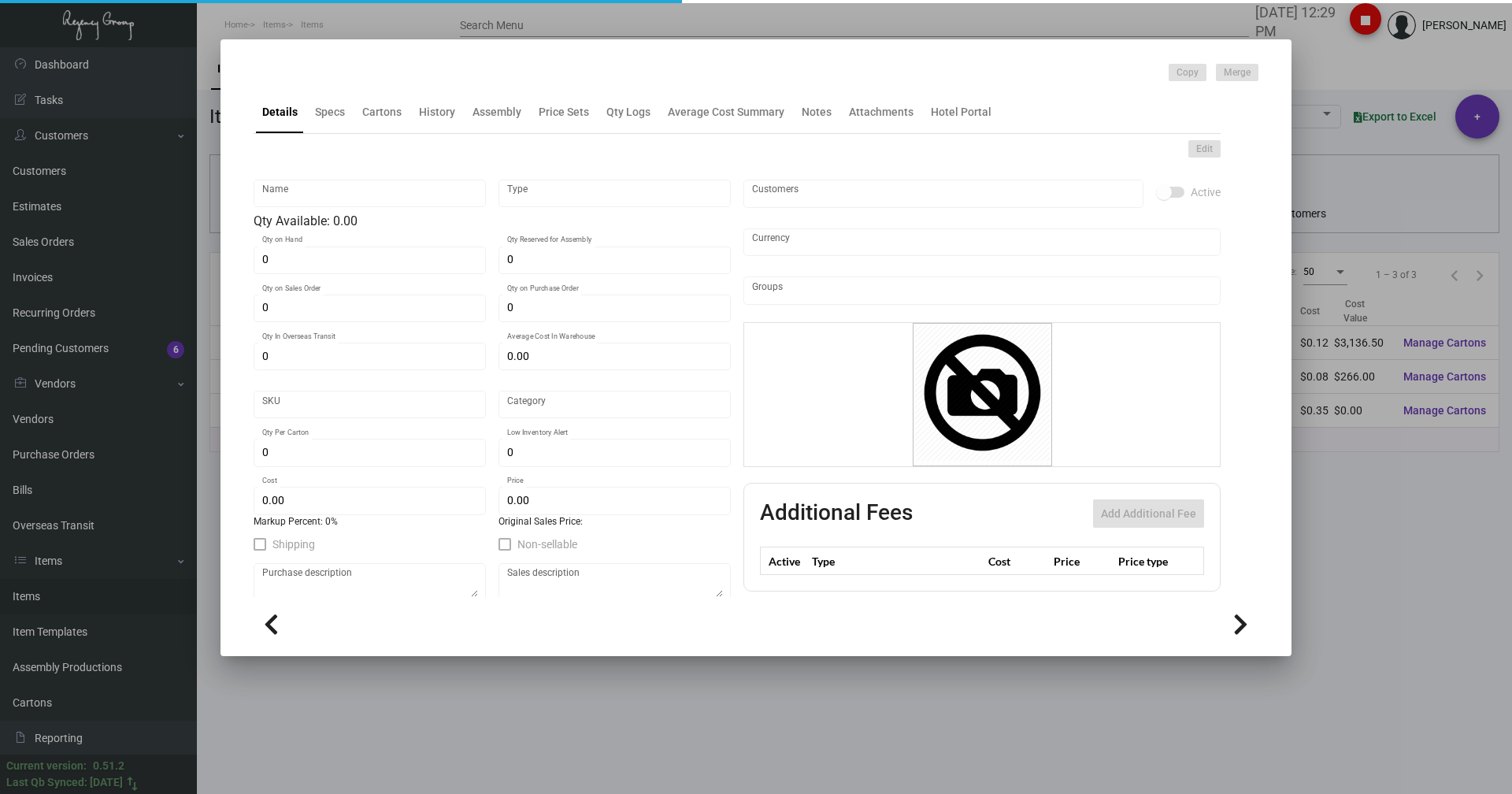
type input "Standard"
type input "2,500"
type input "5,000"
type input "$ 0.076"
type input "$ 0.27"
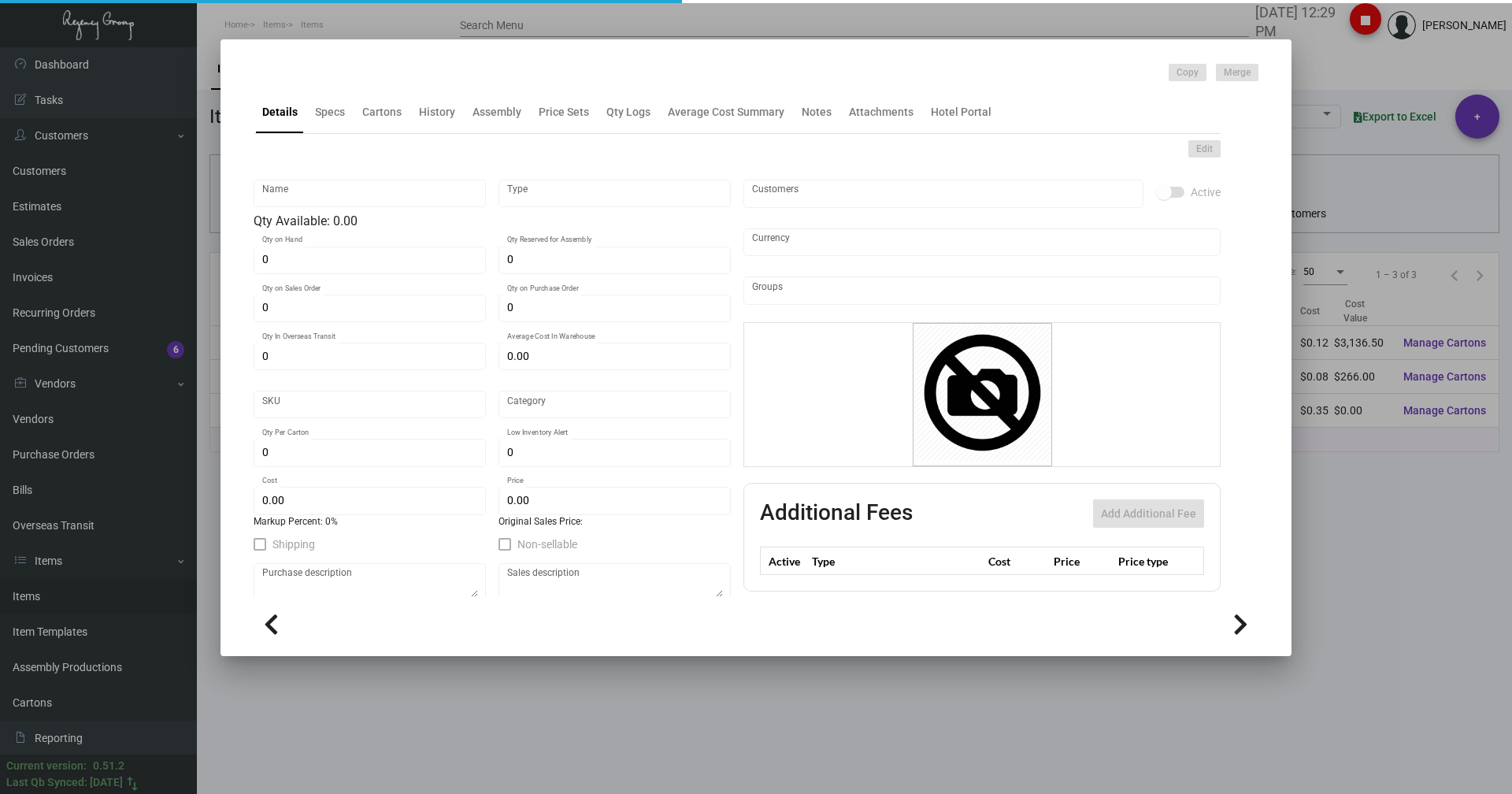
type textarea "LETTERHEADS AND MONARCH LH: SIZE 25X38 MOHAWK LOOP STRAW ANTIQUE VELLUM #80 TEX…"
type textarea "Letterheads: Size 8.5x11 on Mohawk loop straw Antique vellum #80 text stock, pr…"
checkbox input "true"
type input "United States Dollar $"
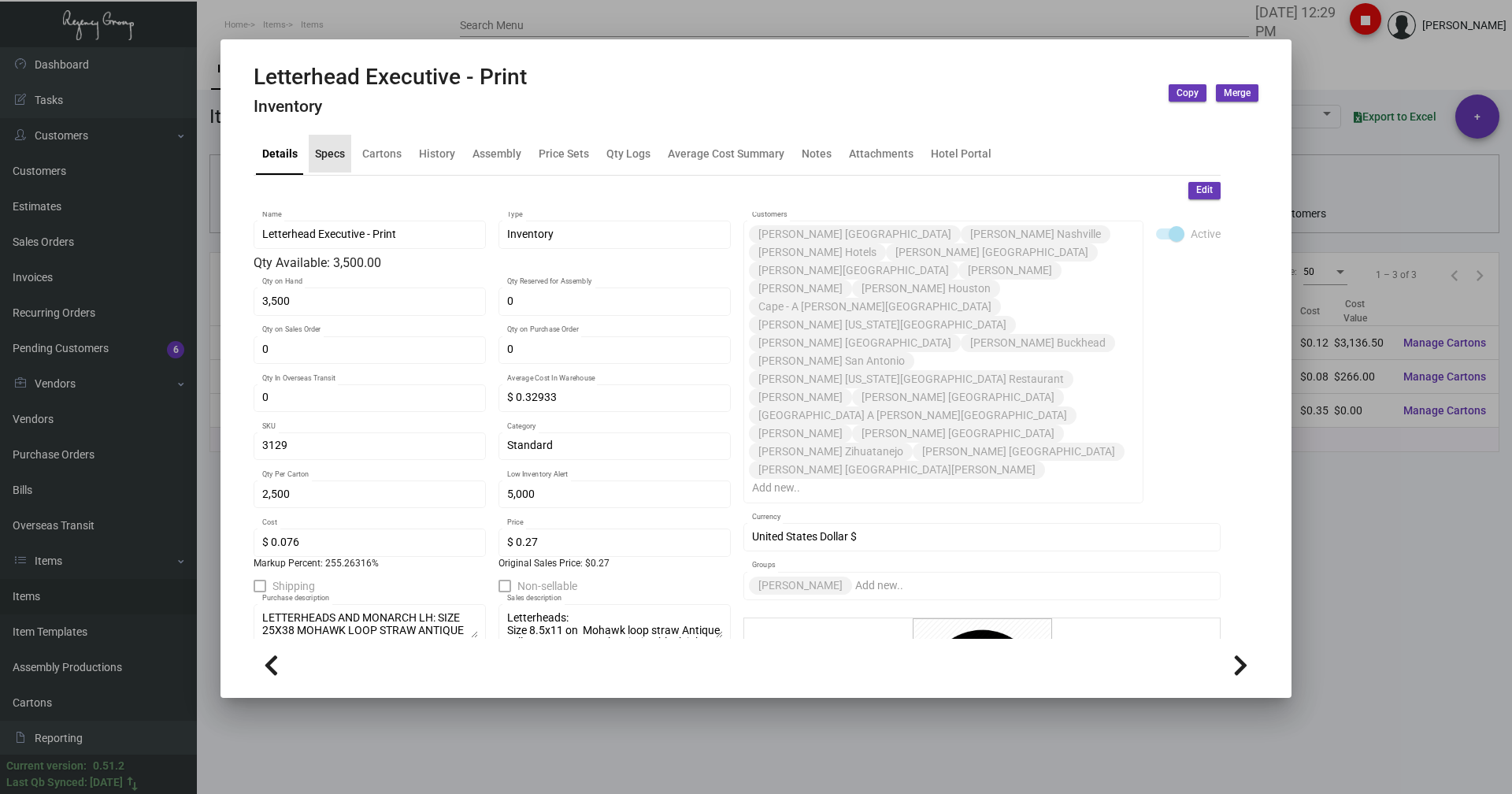
click at [337, 121] on ng-component "Letterhead Executive - Print Inventory Copy Merge Details Specs Cartons History…" at bounding box center [756, 378] width 1005 height 629
click at [327, 157] on div "Specs" at bounding box center [330, 154] width 30 height 16
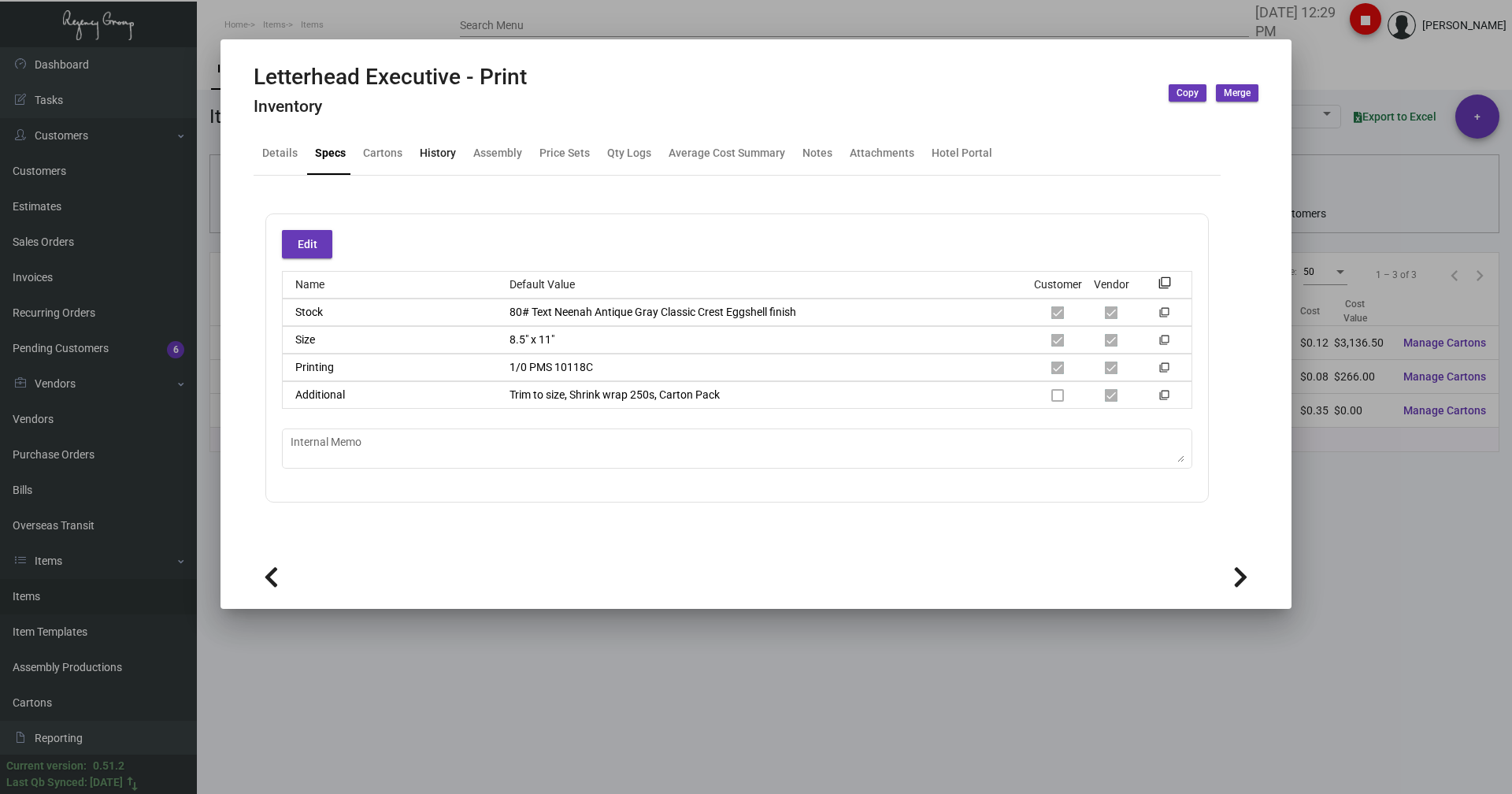
click at [431, 147] on div "History" at bounding box center [439, 154] width 37 height 16
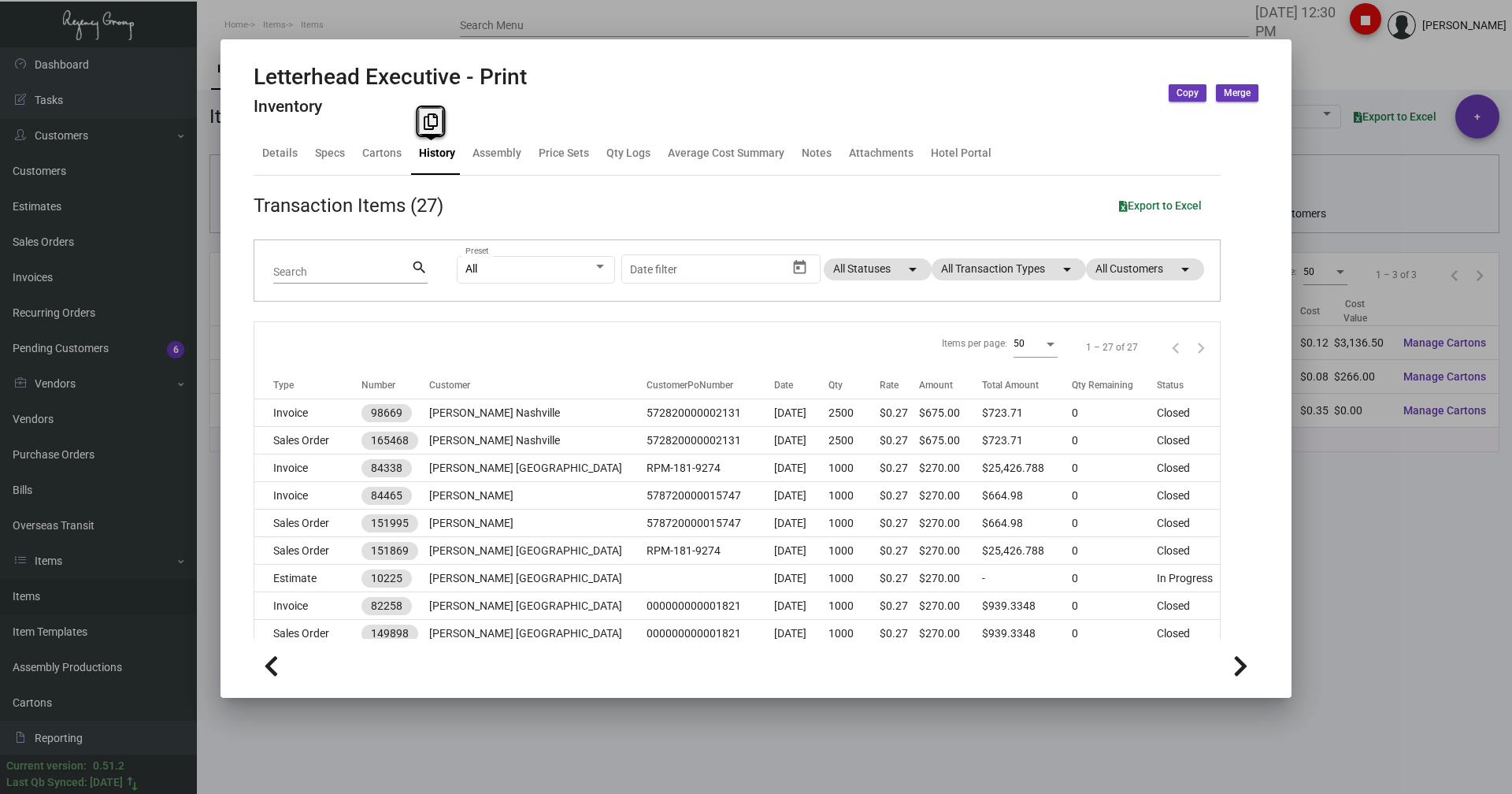
click at [1317, 52] on div at bounding box center [756, 397] width 1512 height 794
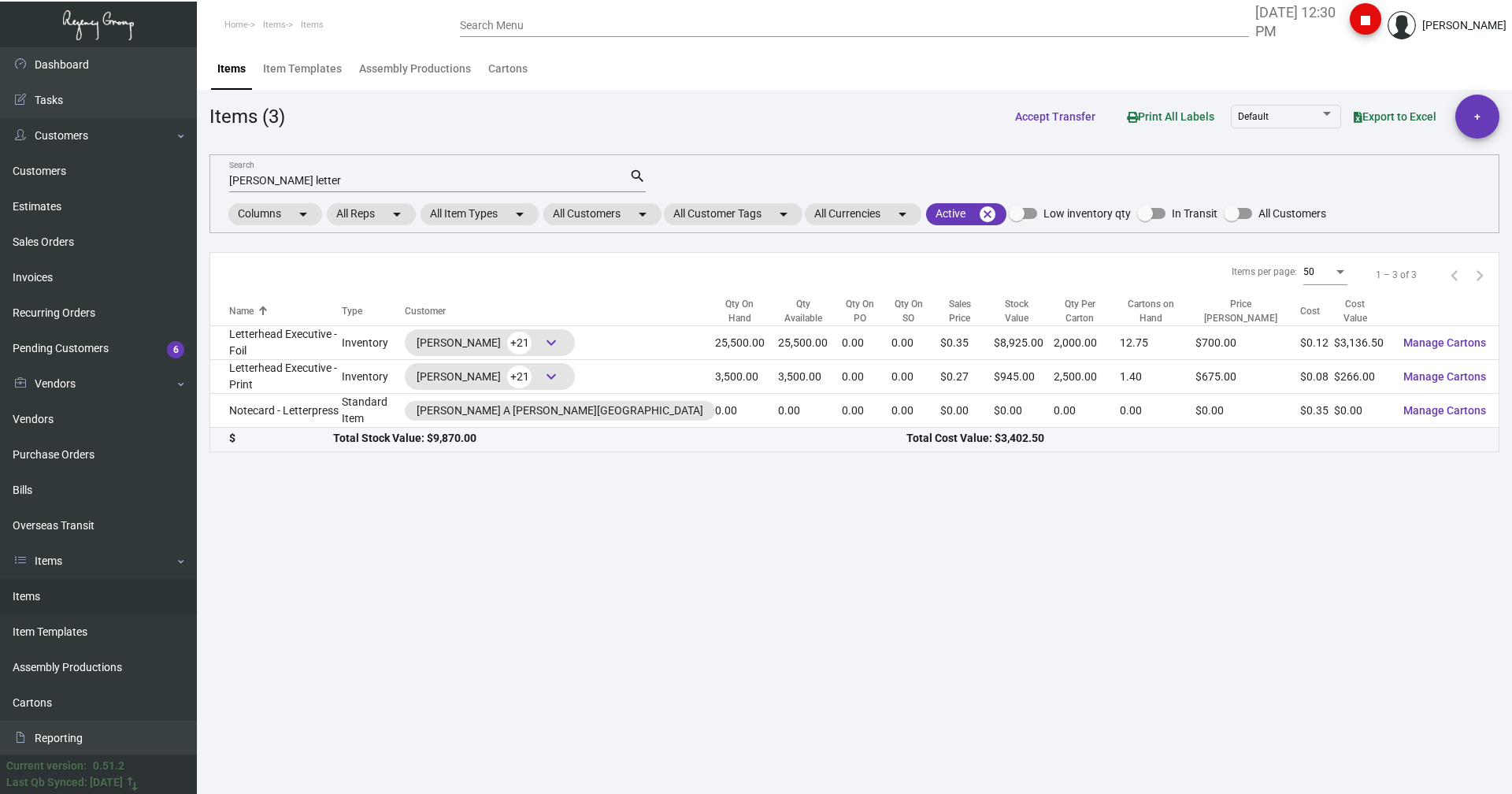
click at [312, 180] on input "[PERSON_NAME] letter" at bounding box center [429, 181] width 400 height 13
click at [150, 342] on link "Pending Customers 6" at bounding box center [99, 348] width 197 height 36
